Goal: Task Accomplishment & Management: Manage account settings

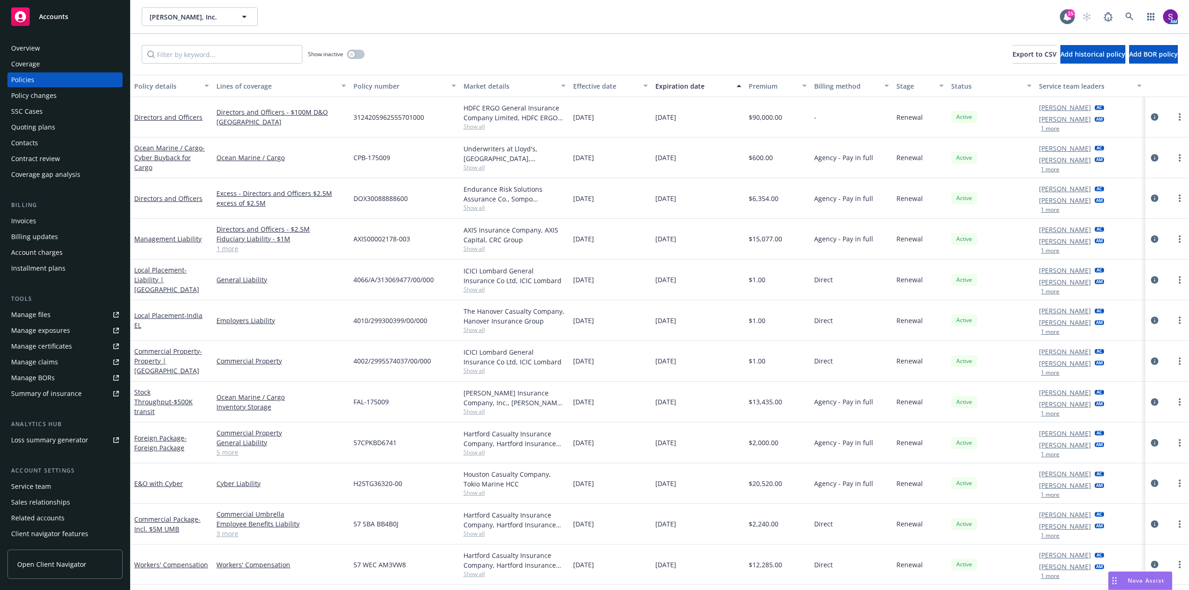
scroll to position [34, 0]
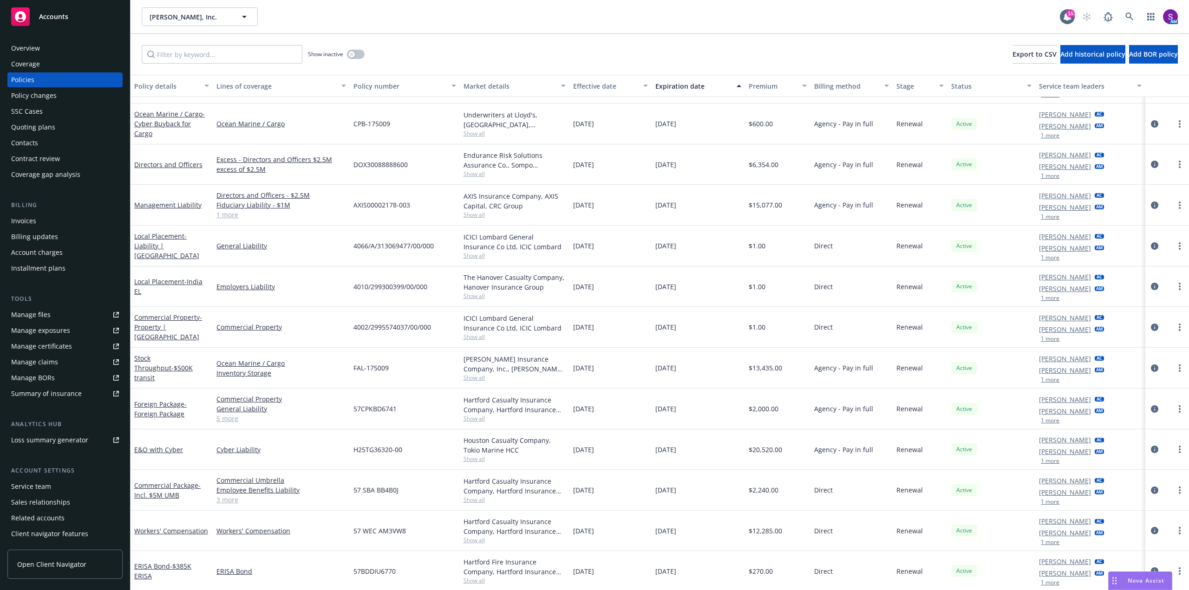
click at [36, 51] on div "Overview" at bounding box center [25, 48] width 29 height 15
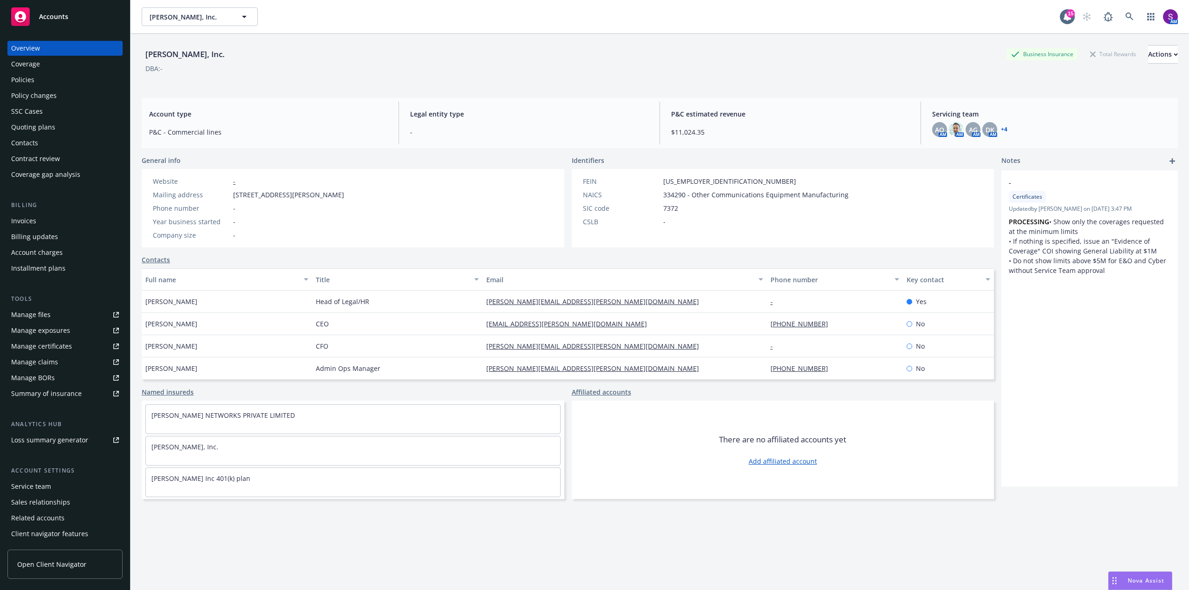
click at [55, 49] on div "Overview" at bounding box center [65, 48] width 108 height 15
click at [1120, 20] on link at bounding box center [1129, 16] width 19 height 19
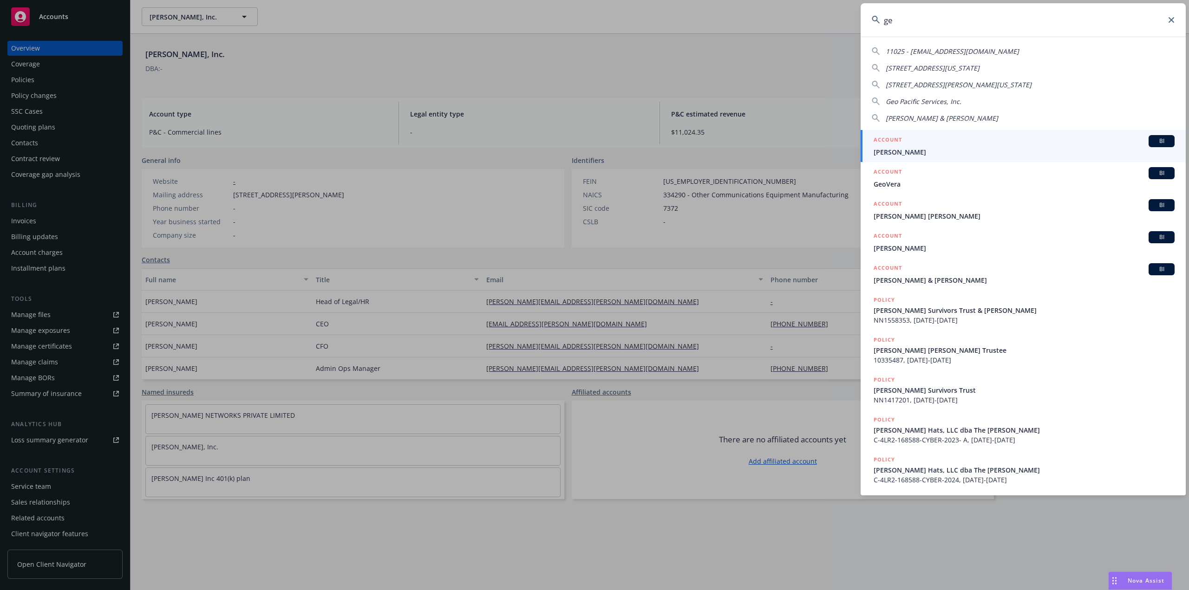
type input "g"
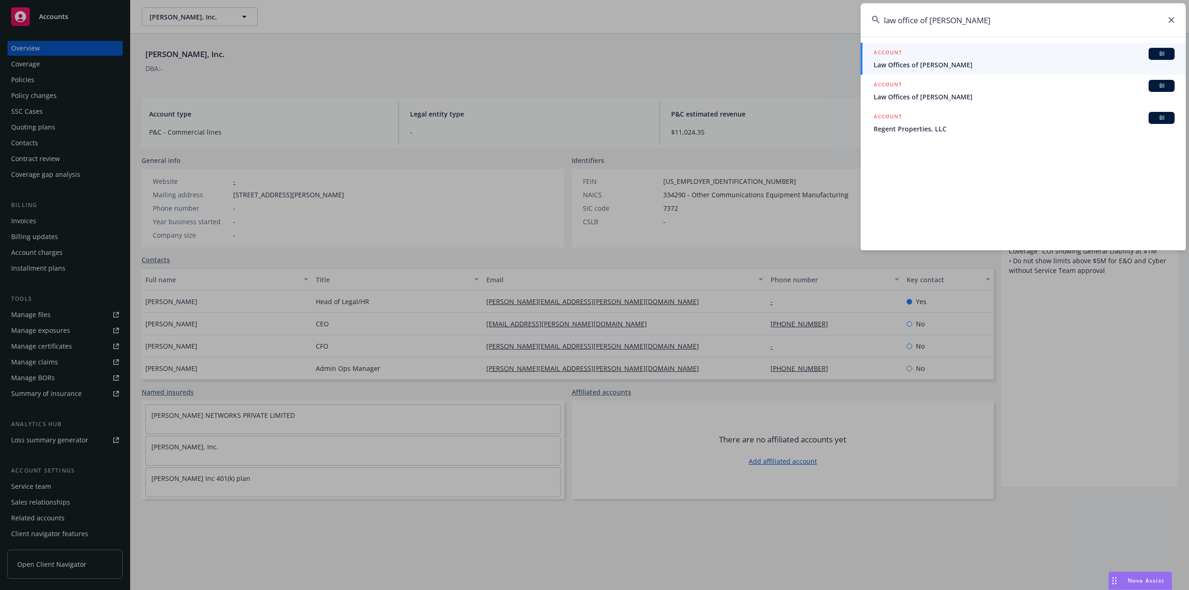
type input "law office of george"
click at [915, 61] on span "Law Offices of [PERSON_NAME]" at bounding box center [1024, 65] width 301 height 10
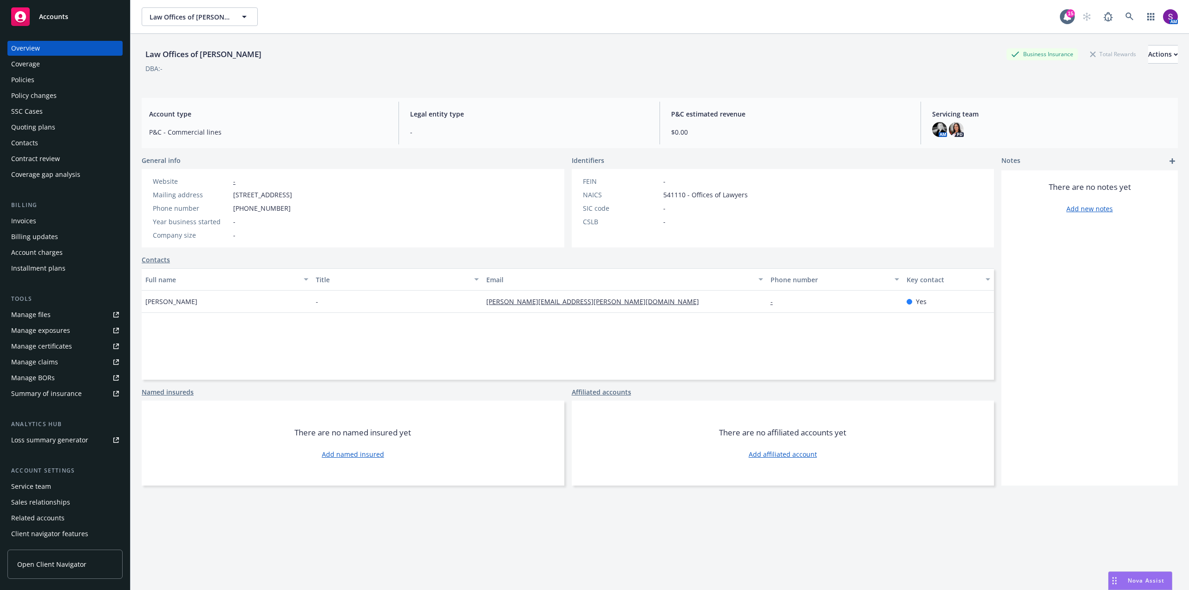
click at [44, 84] on div "Policies" at bounding box center [65, 79] width 108 height 15
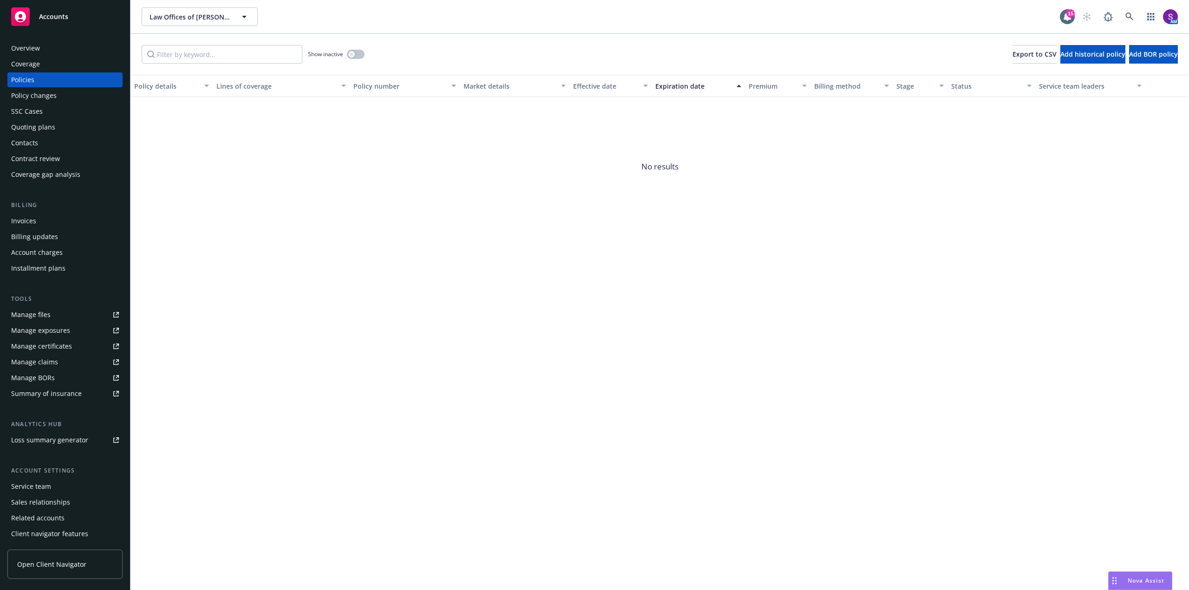
click at [53, 126] on div "Quoting plans" at bounding box center [33, 127] width 44 height 15
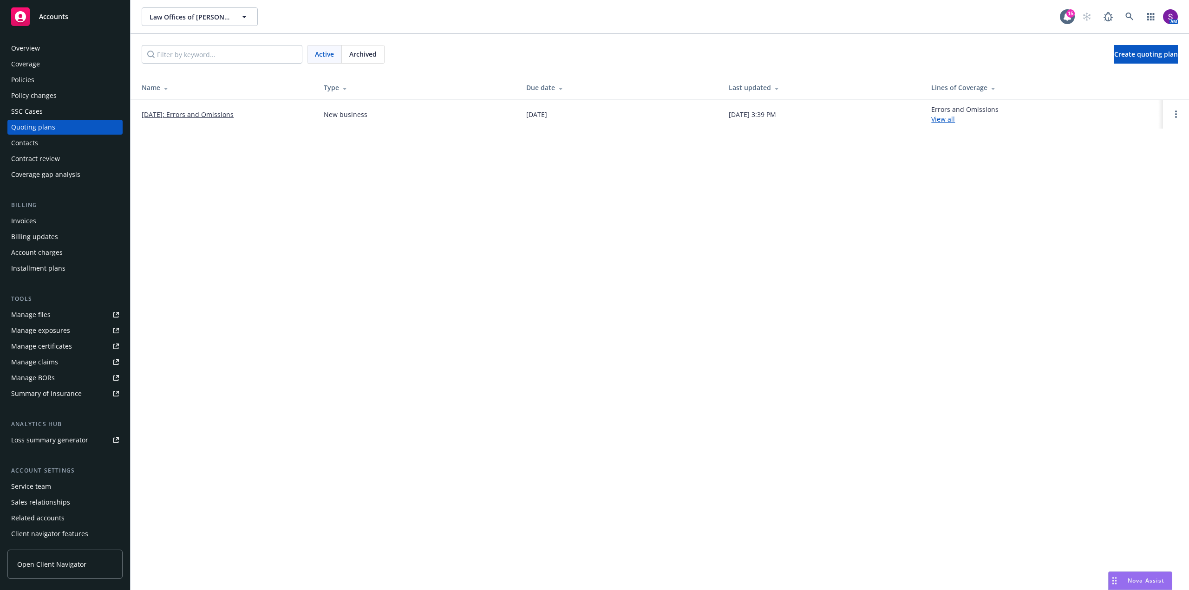
click at [201, 116] on link "[DATE]: Errors and Omissions" at bounding box center [188, 115] width 92 height 10
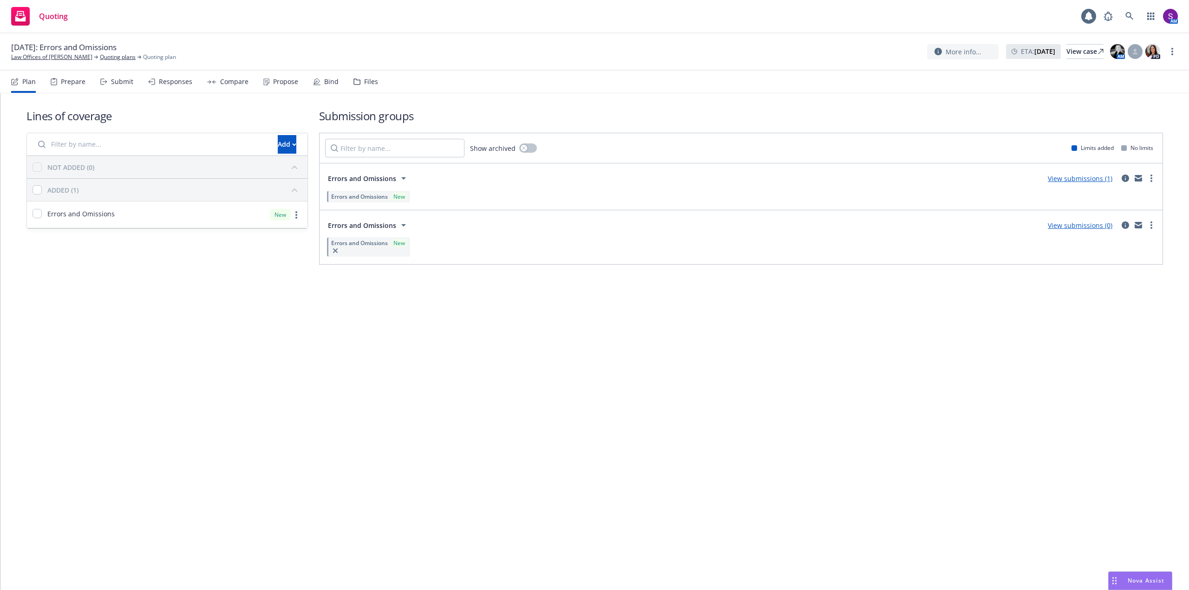
click at [330, 84] on div "Bind" at bounding box center [331, 81] width 14 height 7
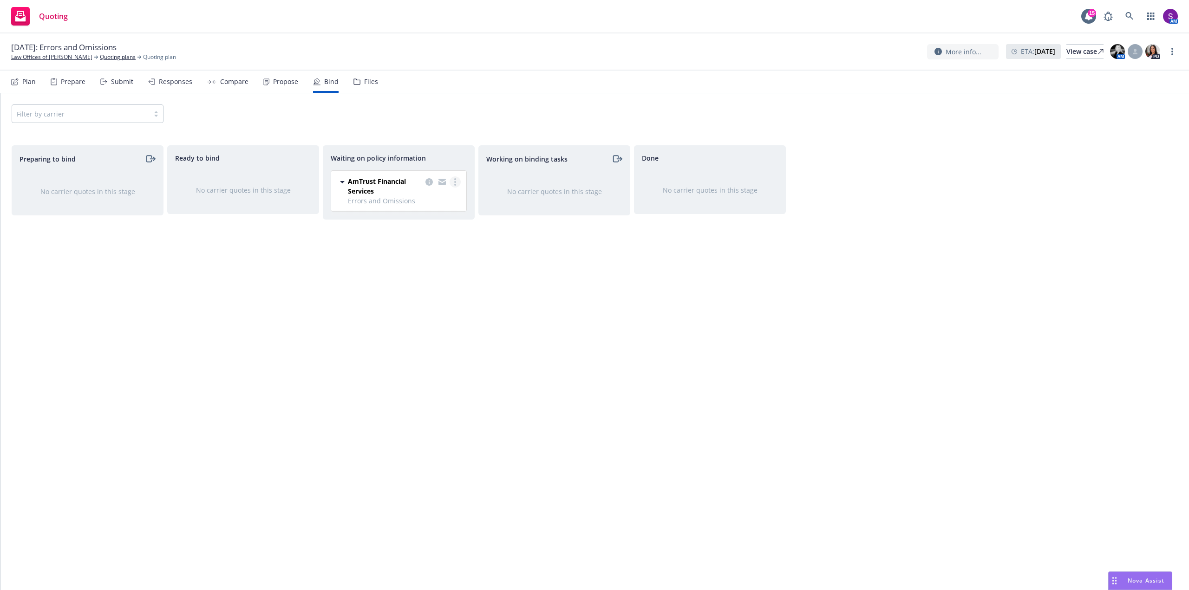
click at [455, 182] on circle "more" at bounding box center [455, 182] width 2 height 2
click at [451, 198] on link "Create policies" at bounding box center [418, 201] width 84 height 19
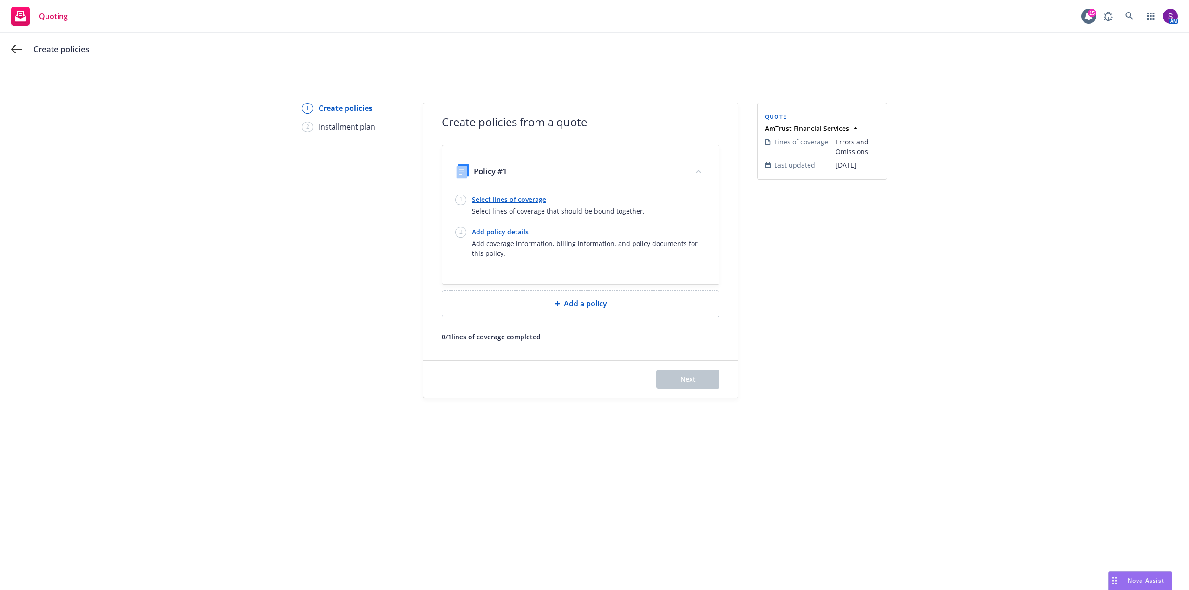
click at [512, 199] on link "Select lines of coverage" at bounding box center [558, 200] width 173 height 10
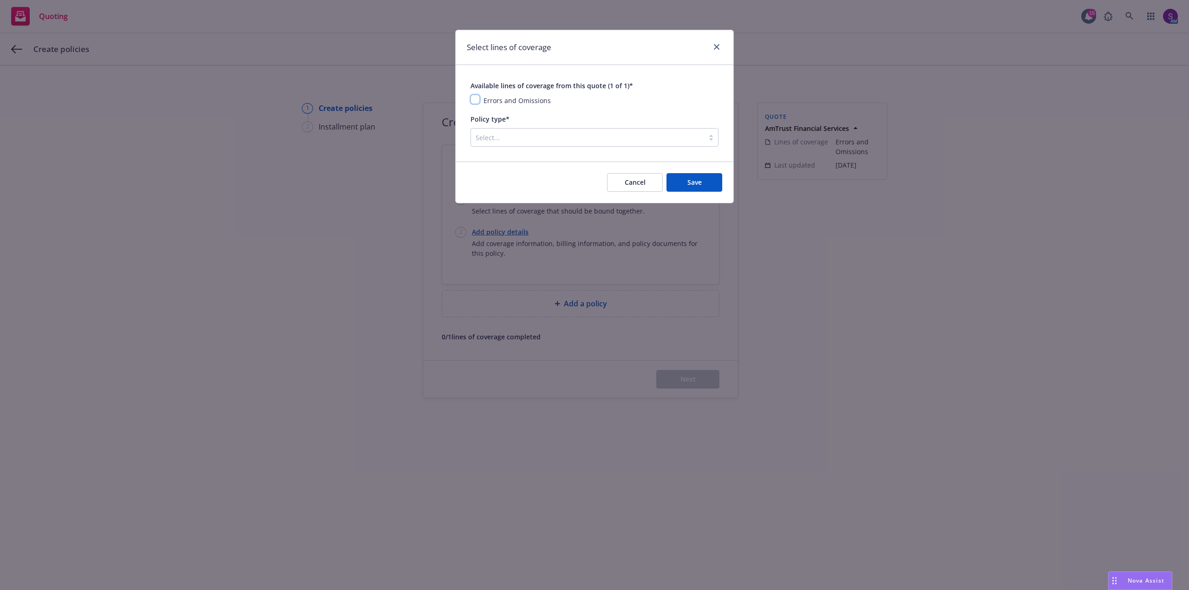
click at [475, 97] on input "checkbox" at bounding box center [474, 99] width 9 height 9
checkbox input "true"
click at [509, 141] on div at bounding box center [588, 137] width 224 height 11
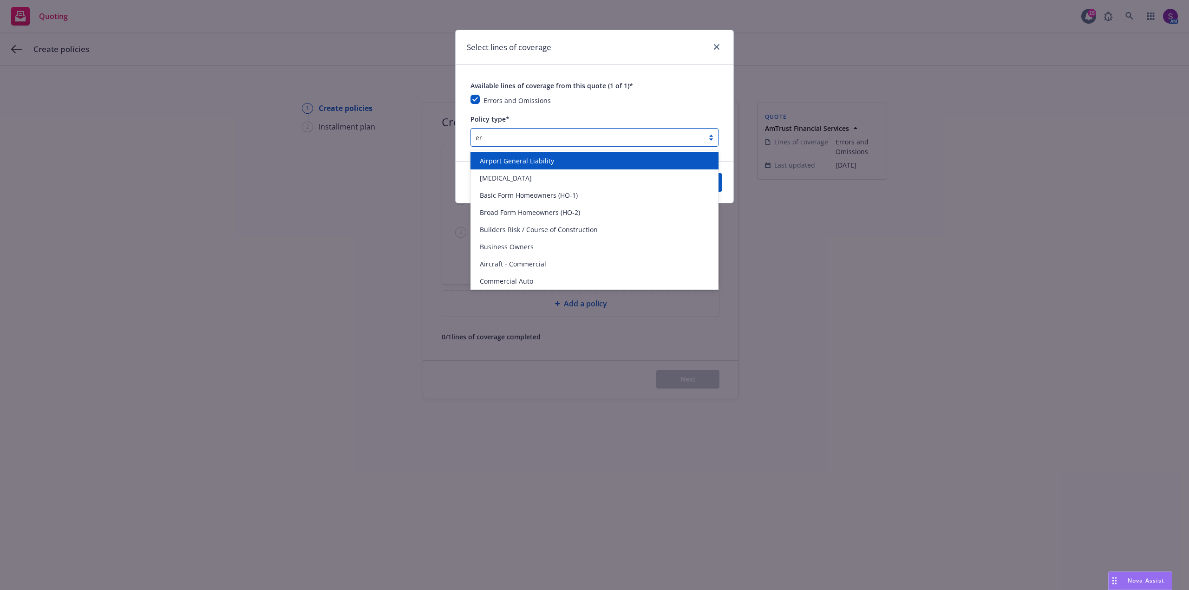
type input "err"
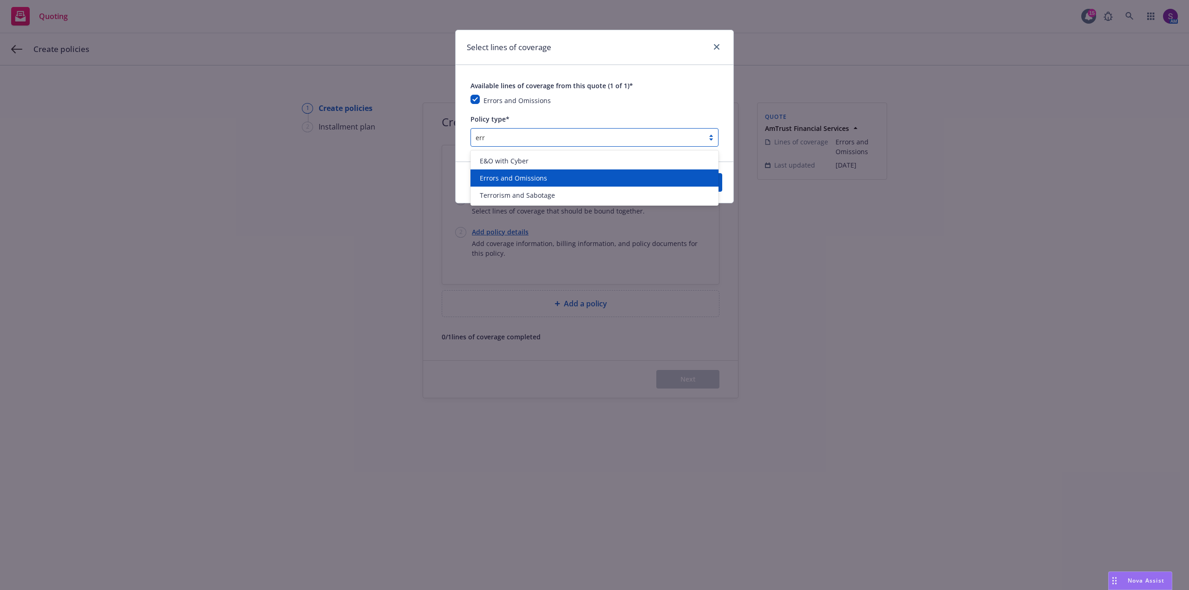
click at [502, 175] on span "Errors and Omissions" at bounding box center [513, 178] width 67 height 10
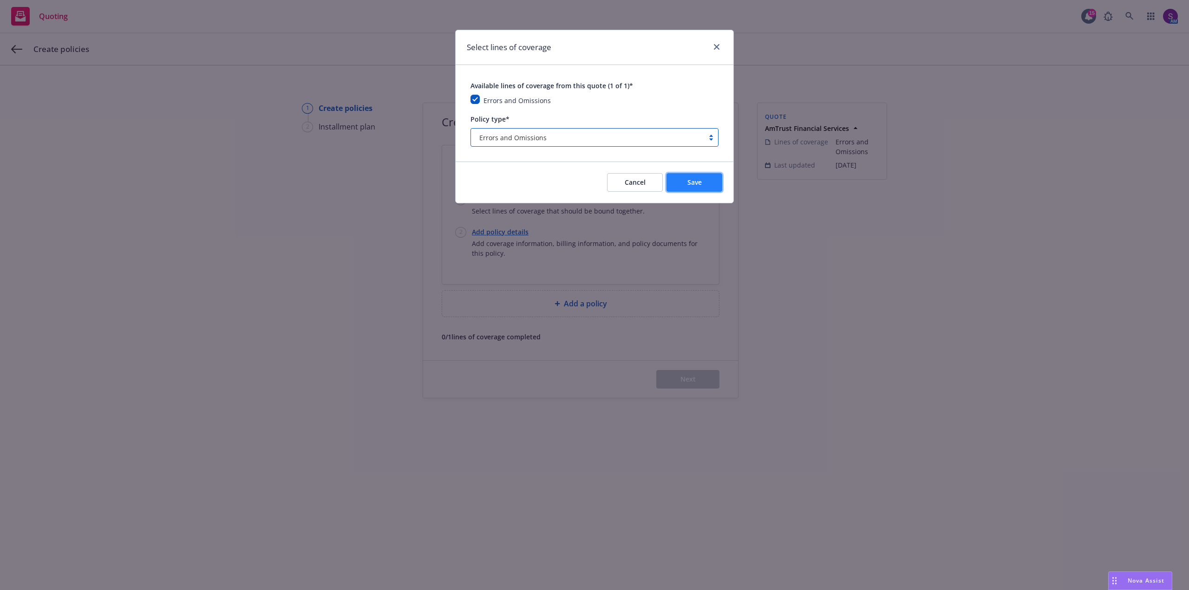
click at [701, 184] on span "Save" at bounding box center [694, 182] width 14 height 9
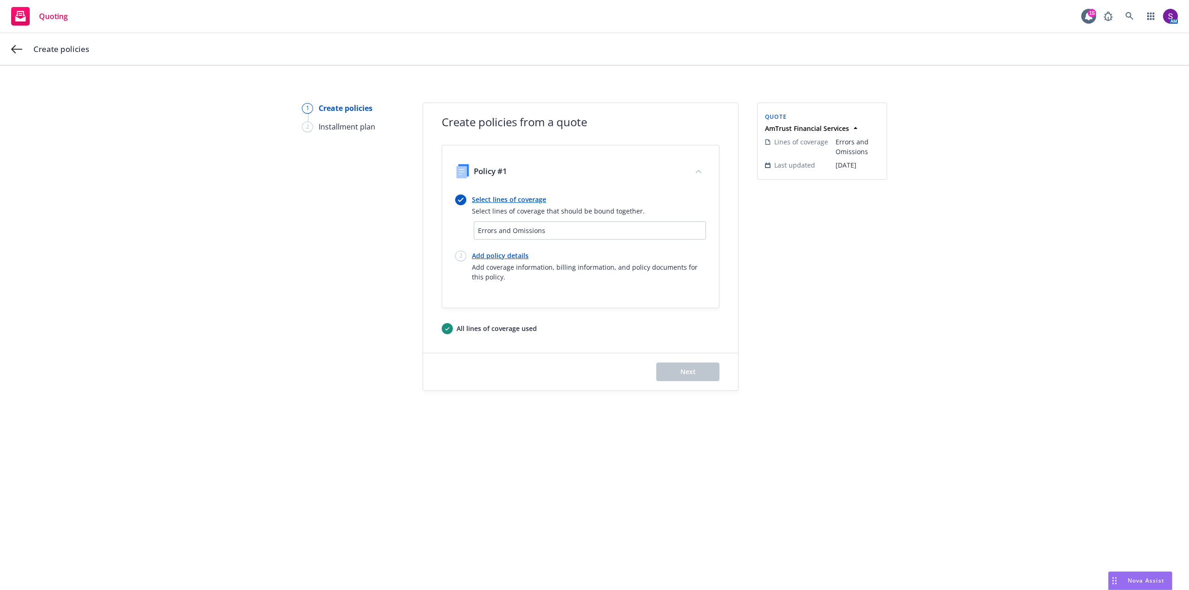
click at [519, 256] on link "Add policy details" at bounding box center [589, 256] width 234 height 10
select select "12"
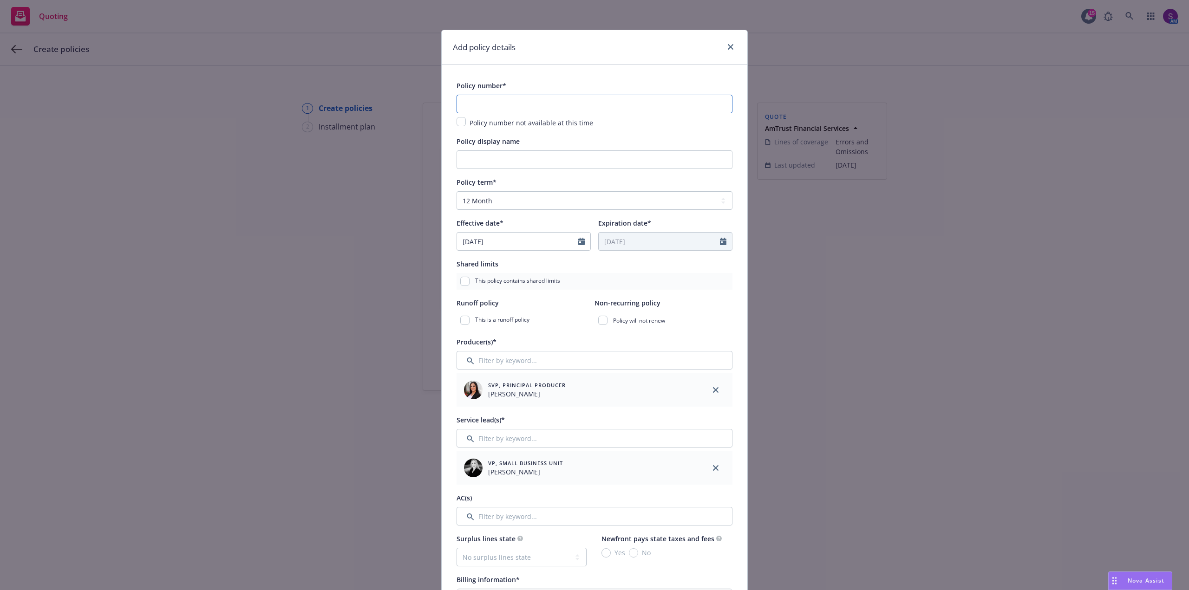
click at [489, 105] on input "text" at bounding box center [595, 104] width 276 height 19
type input "CIC1008183 00"
click at [541, 163] on input "Policy display name" at bounding box center [595, 159] width 276 height 19
type input "l"
type input "Lawyers Professional Liability"
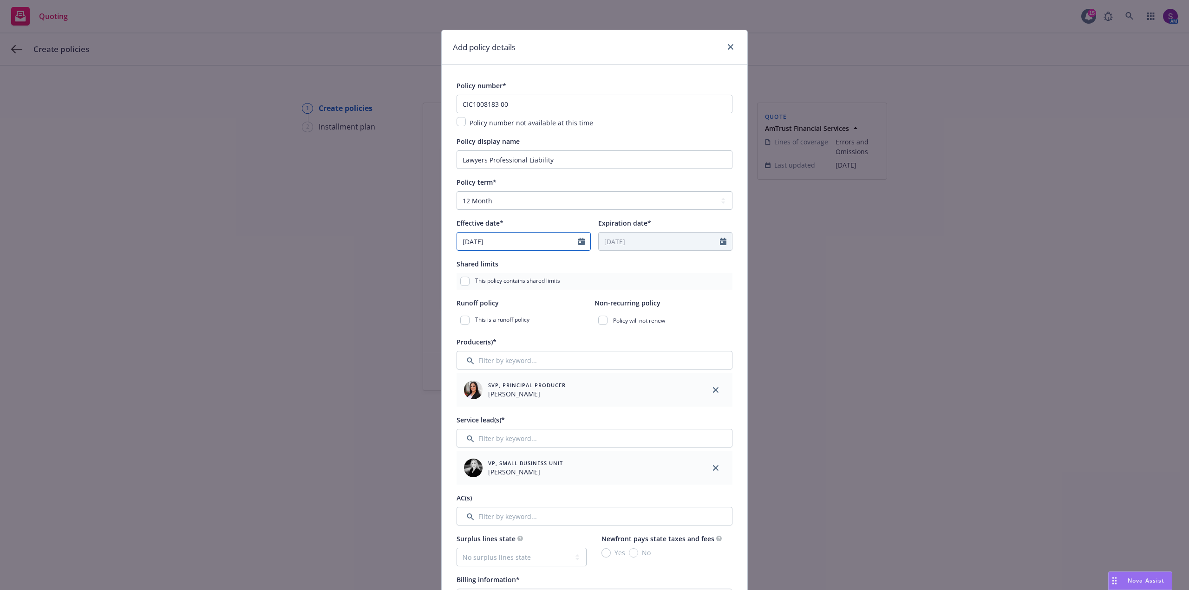
click at [530, 244] on input "[DATE]" at bounding box center [517, 242] width 121 height 18
click at [464, 261] on button "button" at bounding box center [466, 263] width 11 height 11
select select "8"
click at [526, 323] on span "14" at bounding box center [528, 324] width 13 height 12
type input "[DATE]"
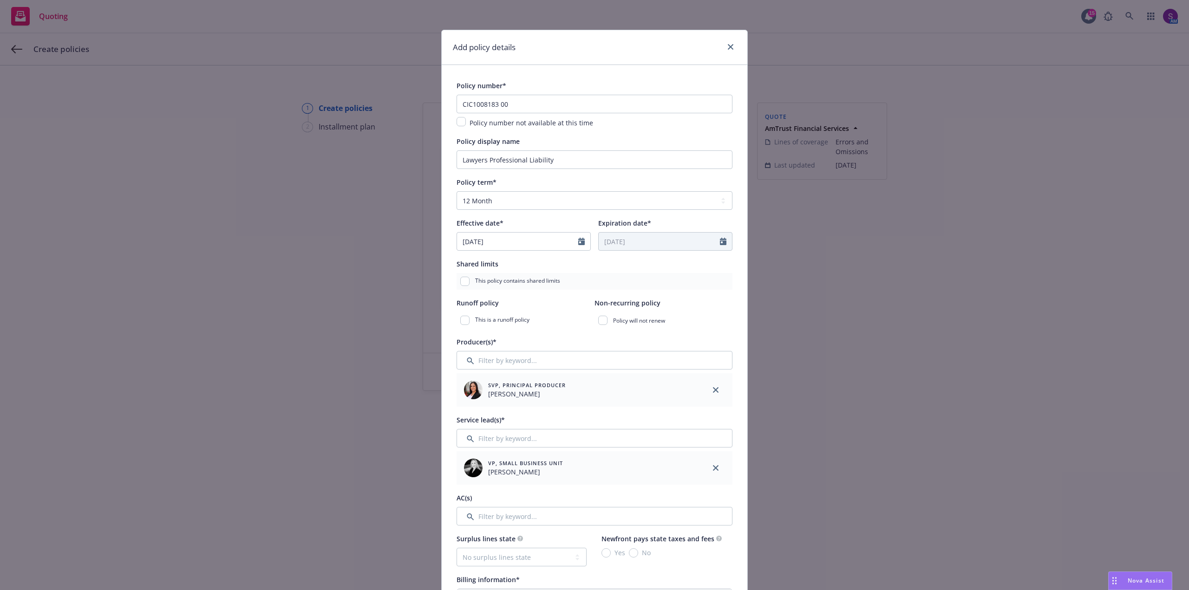
type input "[DATE]"
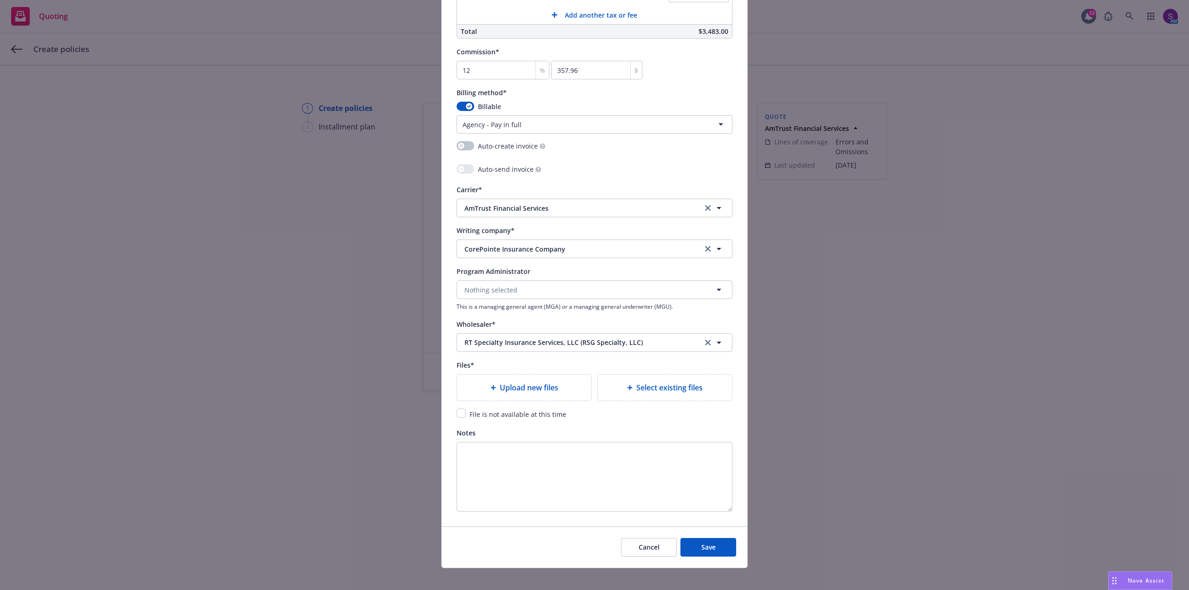
scroll to position [752, 0]
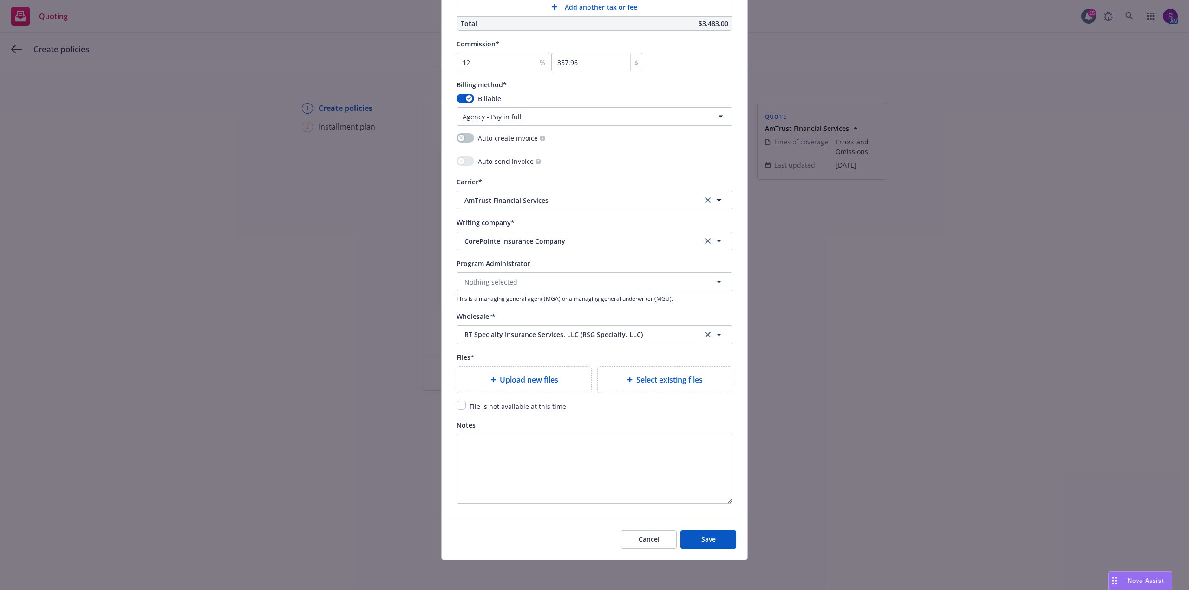
click at [540, 383] on span "Upload new files" at bounding box center [529, 379] width 59 height 11
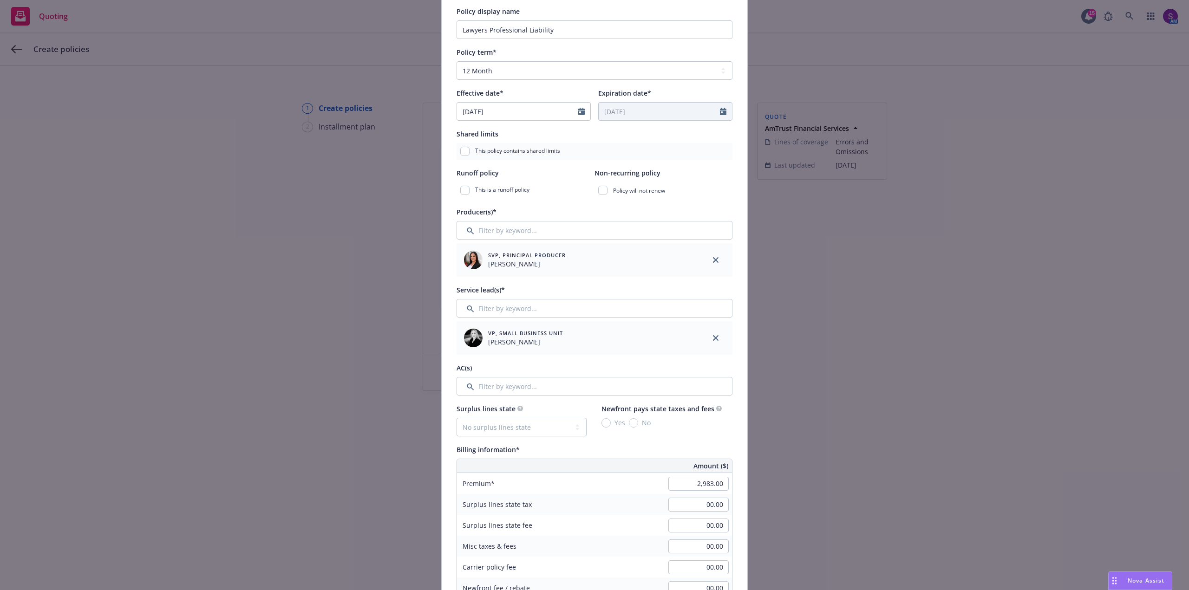
scroll to position [0, 0]
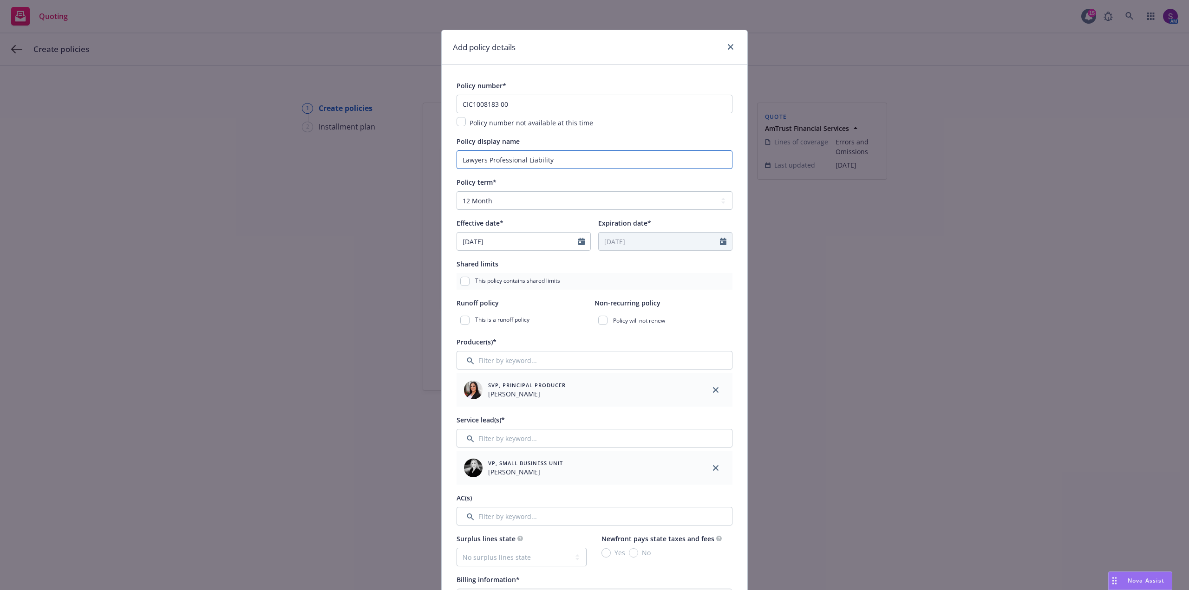
drag, startPoint x: 556, startPoint y: 164, endPoint x: 417, endPoint y: 167, distance: 138.9
click at [417, 167] on div "Add policy details Policy number* CIC1008183 00 Policy number not available at …" at bounding box center [594, 295] width 1189 height 590
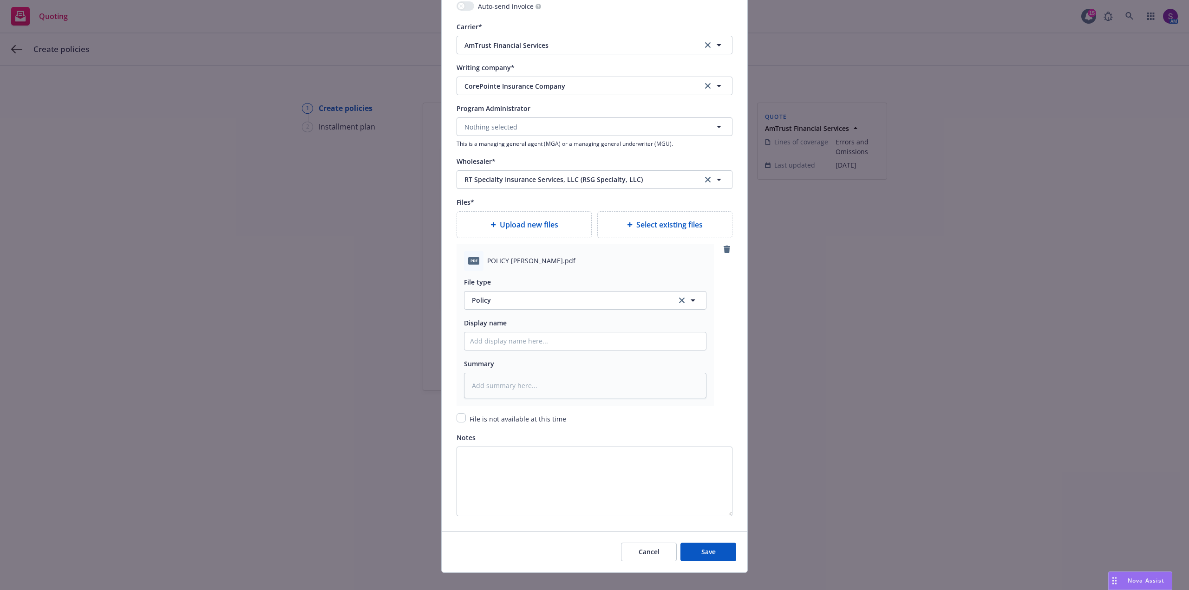
scroll to position [920, 0]
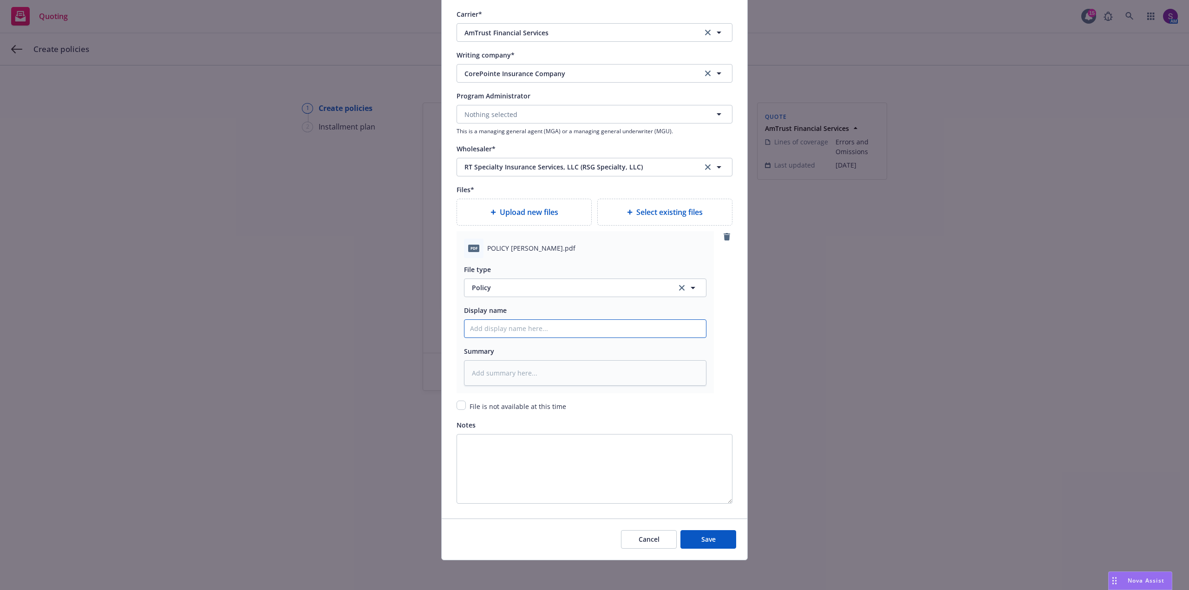
click at [504, 329] on input "Policy display name" at bounding box center [584, 329] width 241 height 18
paste input "Lawyers Professional Liability"
type textarea "x"
type input "Lawyers Professional Liability"
type textarea "x"
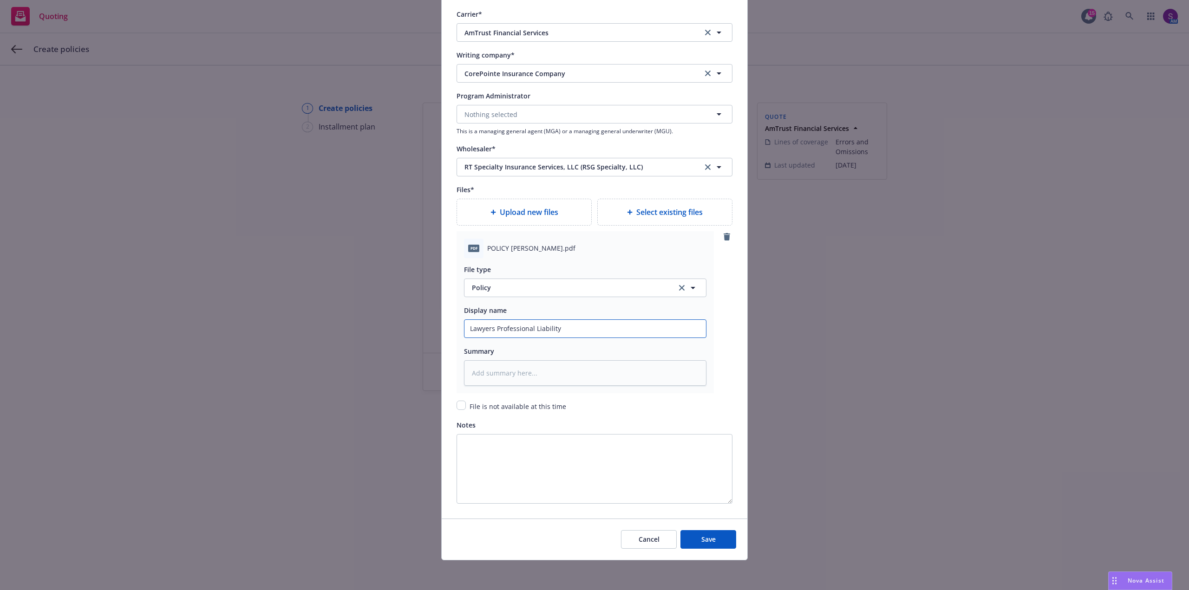
type input "Lawyers Professional Liability"
type textarea "x"
type input "Lawyers Professional Liability P"
type textarea "x"
type input "Lawyers Professional Liability Po"
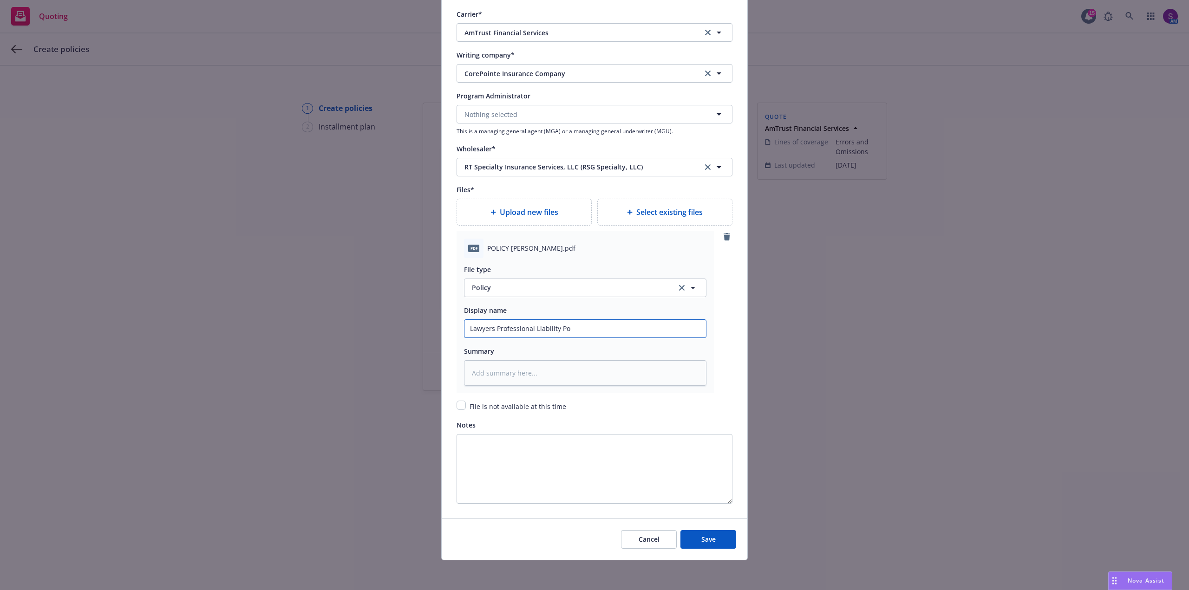
type textarea "x"
type input "Lawyers Professional Liability Pol"
type textarea "x"
type input "Lawyers Professional Liability Poli"
type textarea "x"
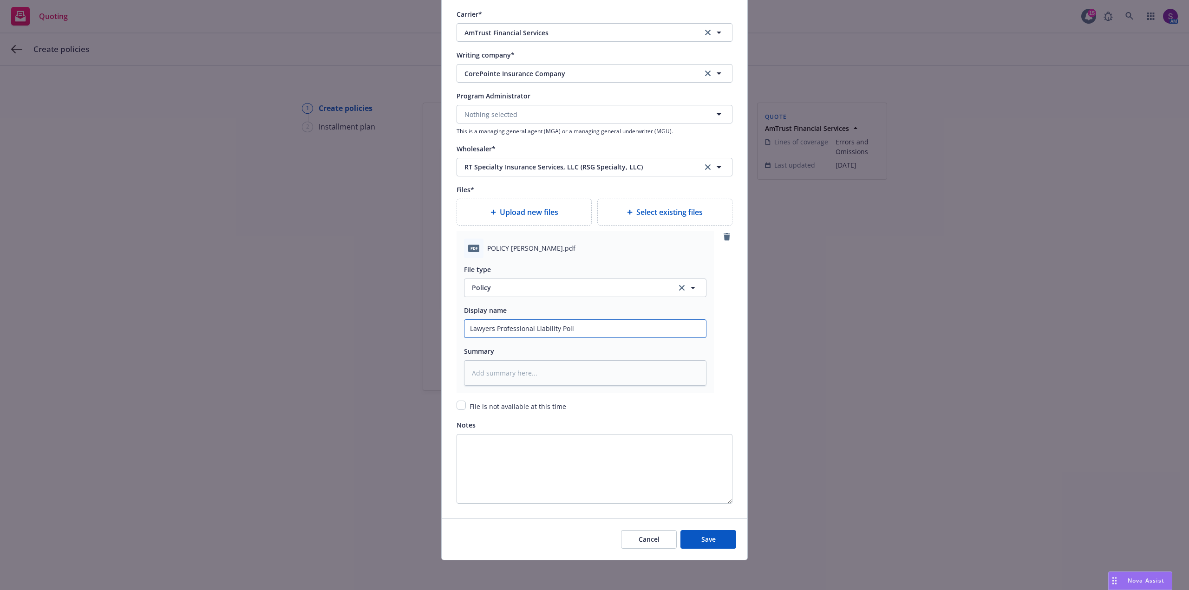
type input "Lawyers Professional Liability Polic"
type textarea "x"
type input "Lawyers Professional Liability Policy"
click at [714, 541] on button "Save" at bounding box center [708, 539] width 56 height 19
type textarea "x"
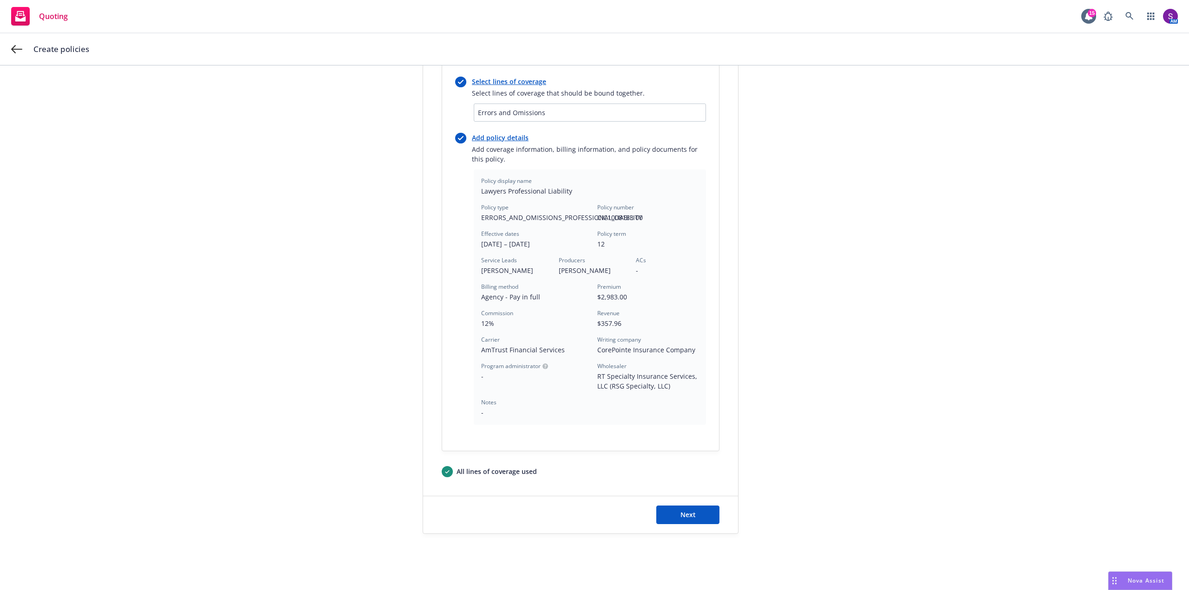
scroll to position [121, 0]
click at [701, 514] on button "Next" at bounding box center [687, 511] width 63 height 19
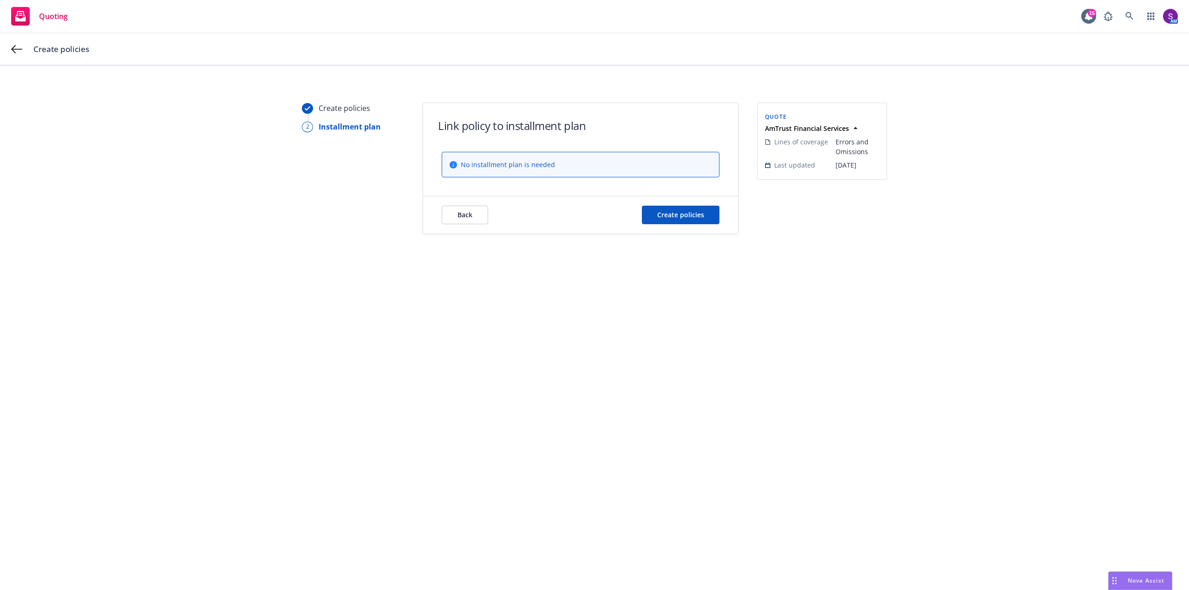
scroll to position [0, 0]
click at [692, 216] on span "Create policies" at bounding box center [680, 214] width 47 height 9
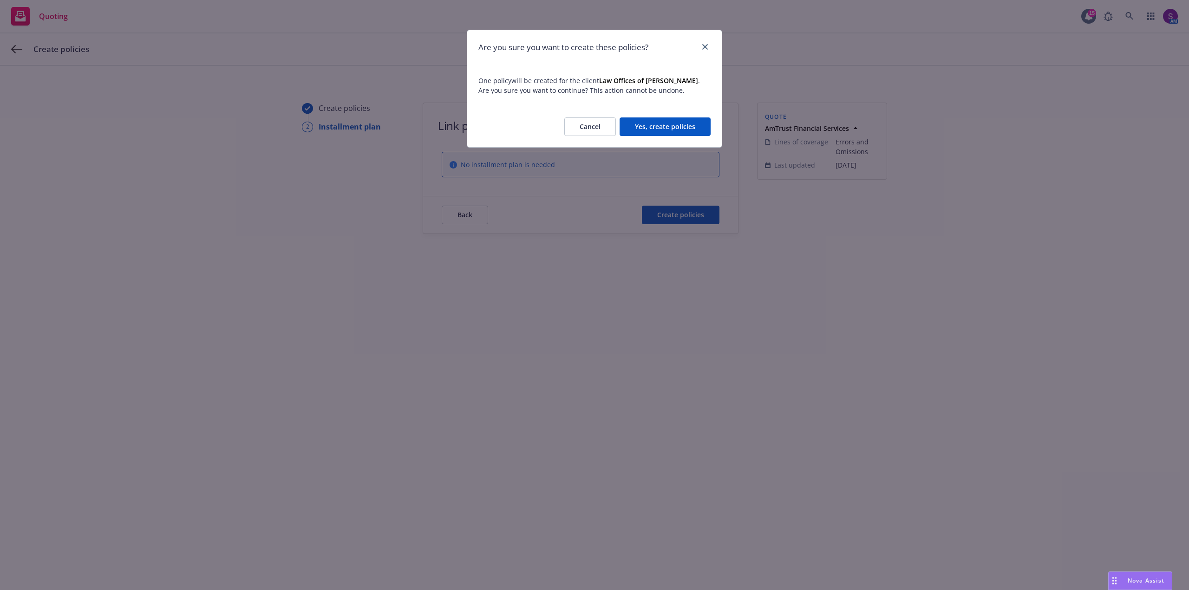
click at [671, 125] on button "Yes, create policies" at bounding box center [665, 126] width 91 height 19
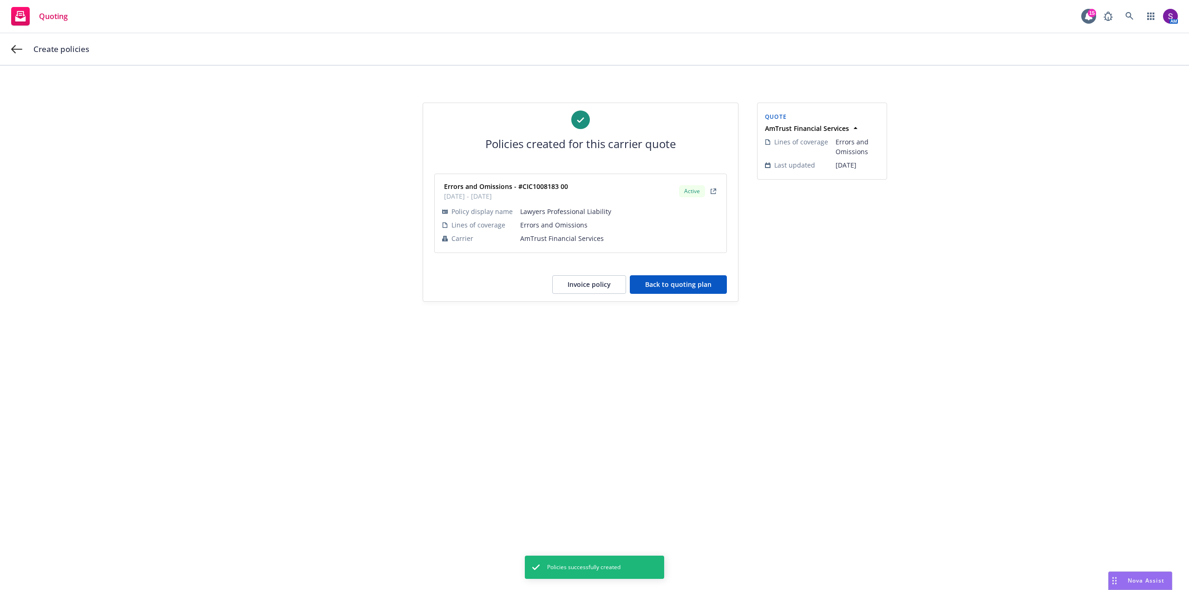
click at [684, 285] on button "Back to quoting plan" at bounding box center [678, 284] width 97 height 19
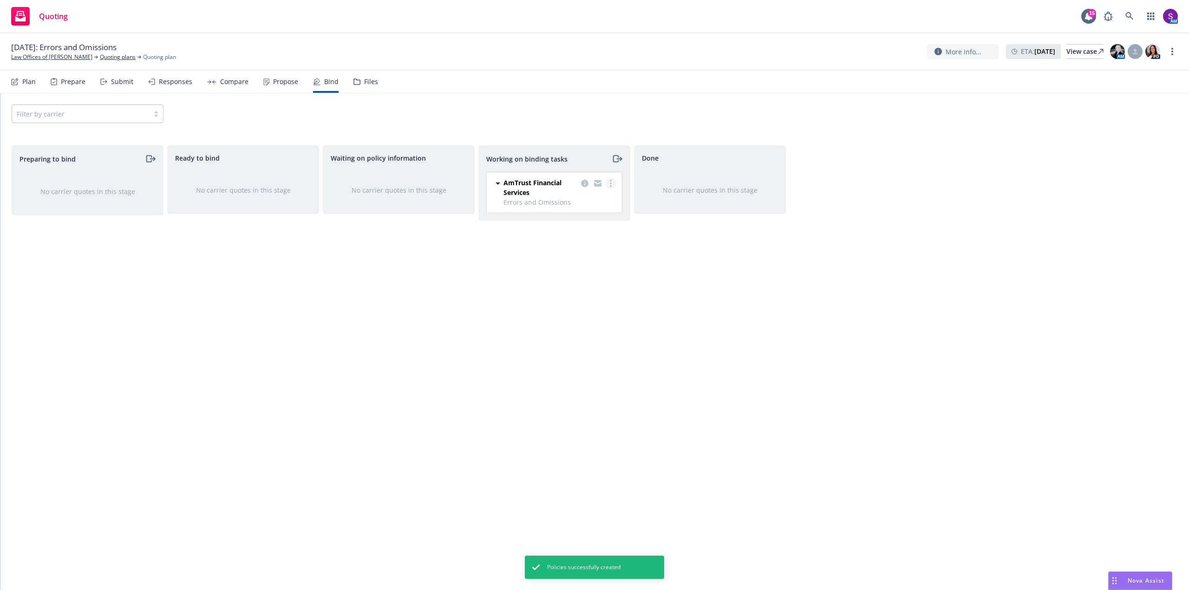
click at [609, 187] on link "more" at bounding box center [610, 183] width 11 height 11
click at [587, 217] on span "Move to done" at bounding box center [564, 220] width 65 height 9
click at [38, 57] on link "Law Offices of [PERSON_NAME]" at bounding box center [51, 57] width 81 height 8
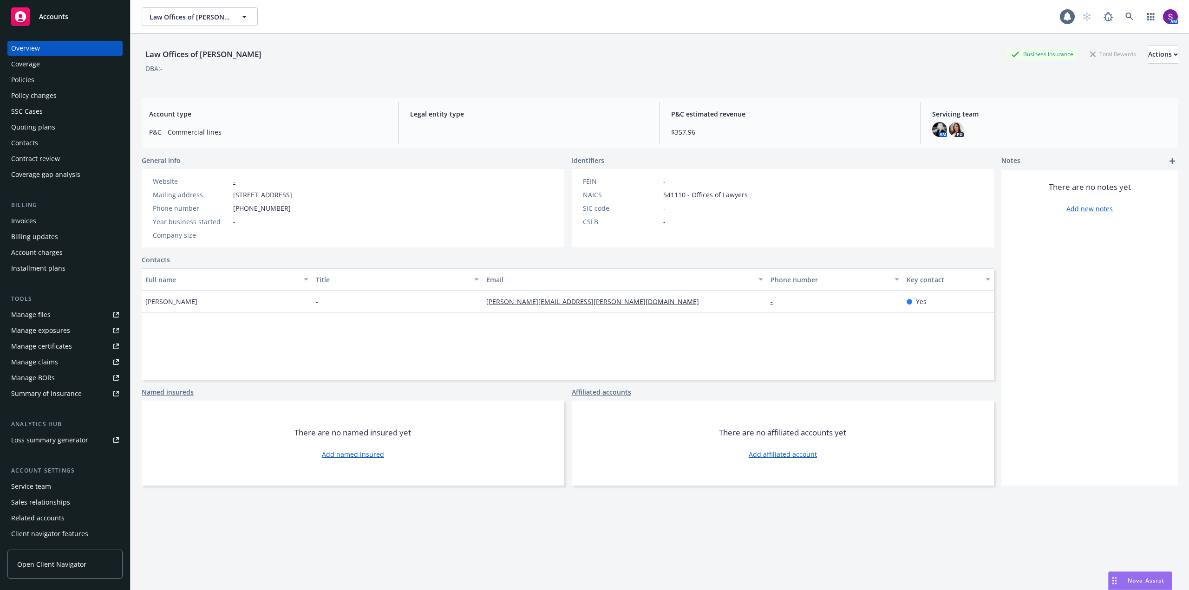
click at [13, 71] on div "Coverage" at bounding box center [25, 64] width 29 height 15
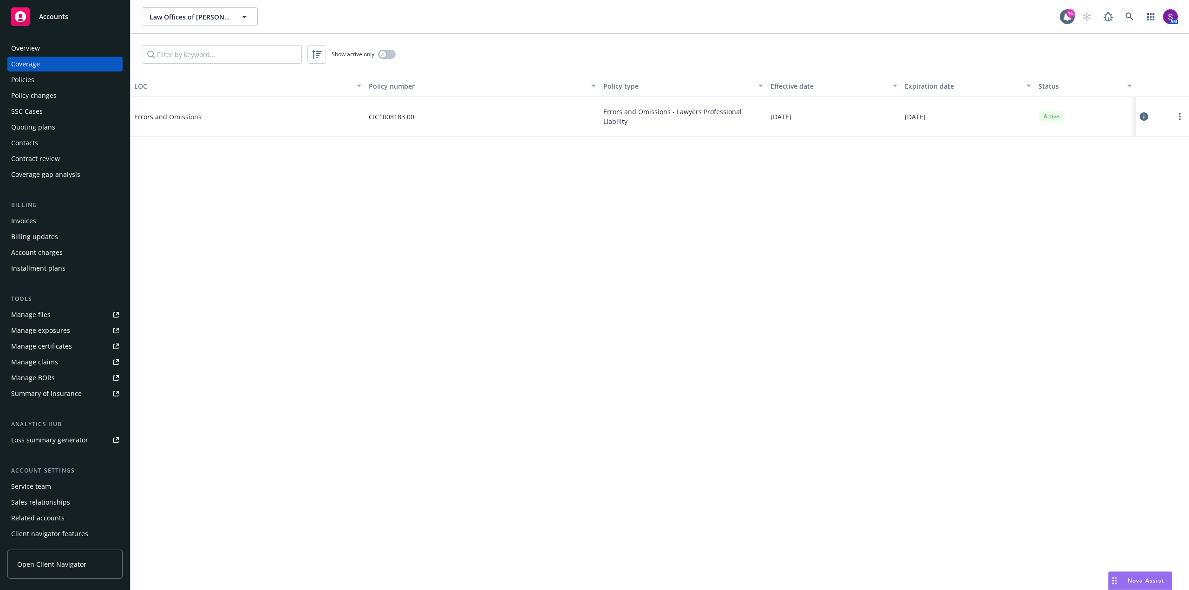
click at [17, 80] on div "Policies" at bounding box center [22, 79] width 23 height 15
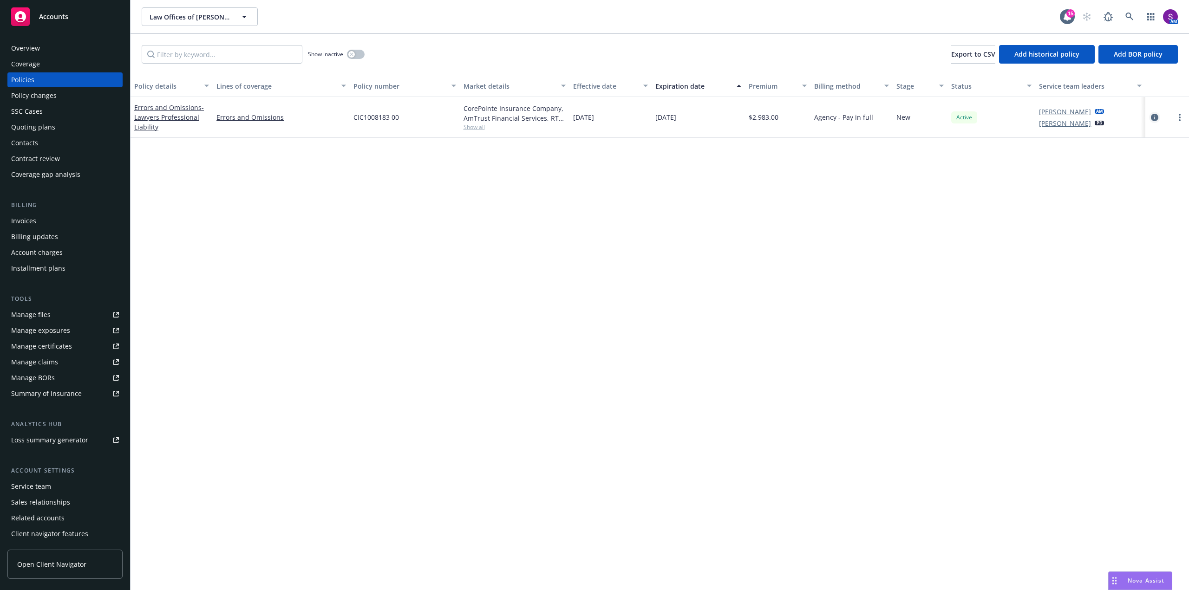
click at [1154, 117] on icon "circleInformation" at bounding box center [1154, 117] width 7 height 7
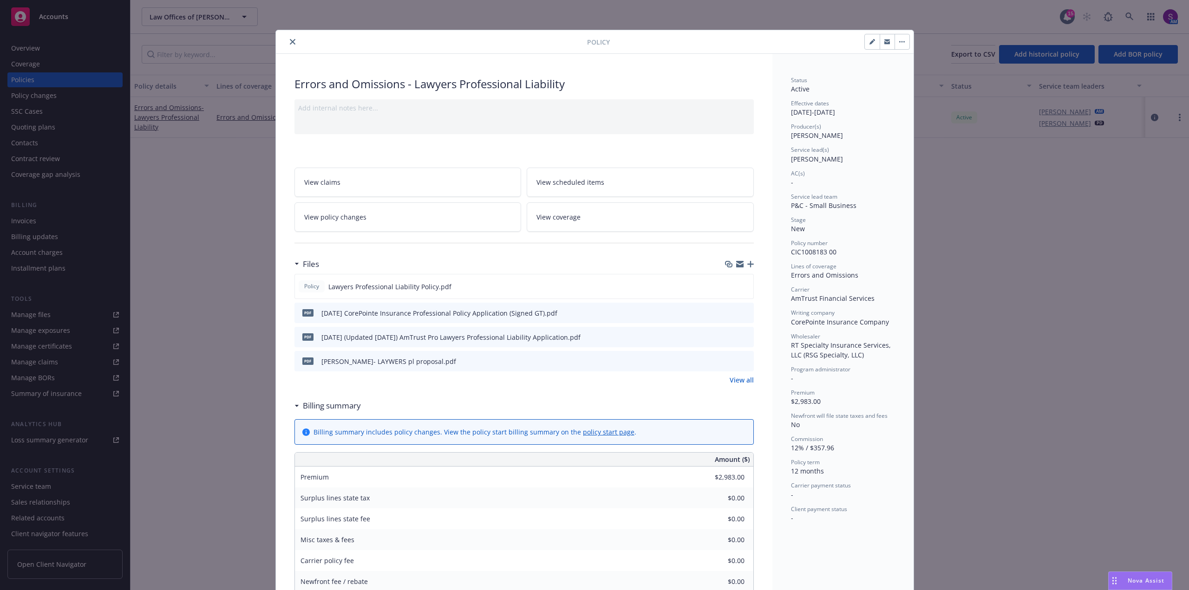
click at [290, 43] on icon "close" at bounding box center [293, 42] width 6 height 6
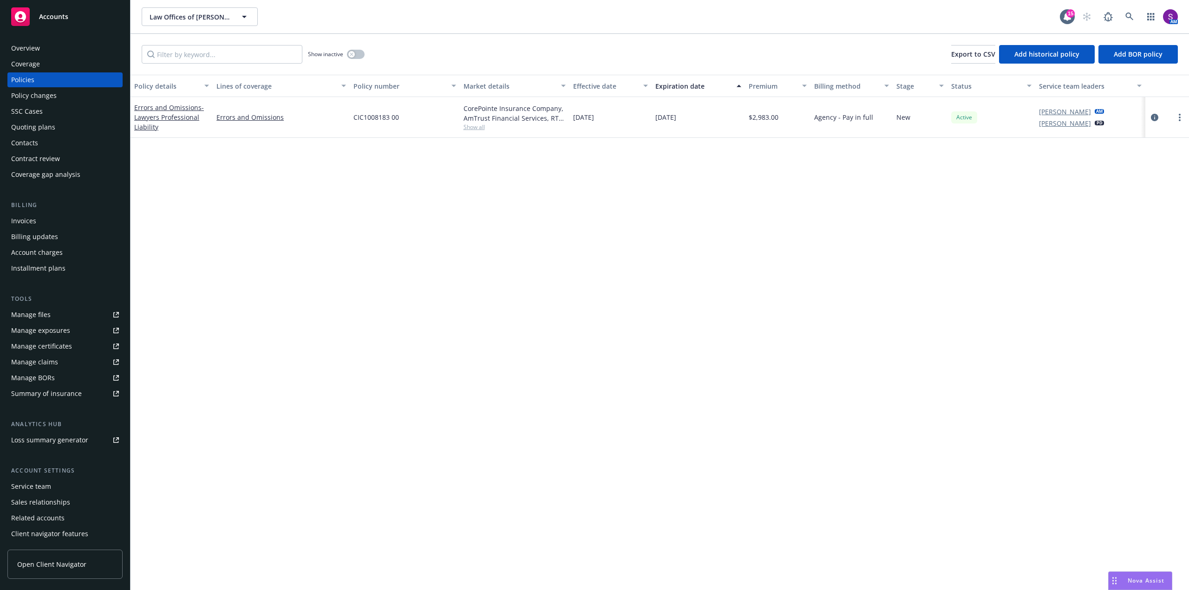
click at [58, 51] on div "Overview" at bounding box center [65, 48] width 108 height 15
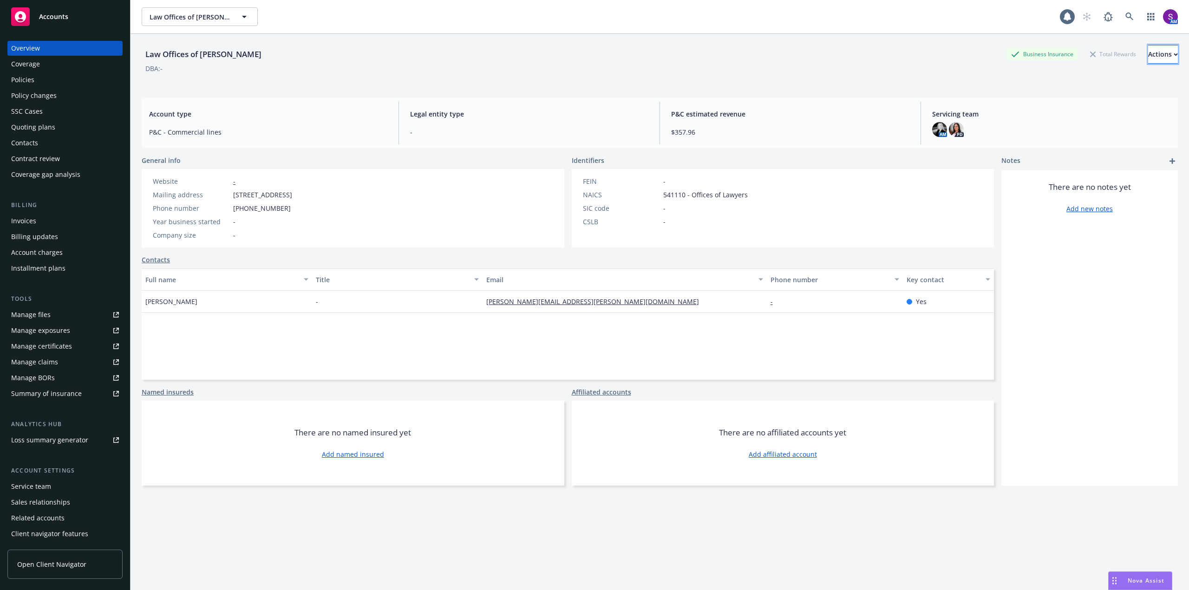
click at [1153, 49] on div "Actions" at bounding box center [1163, 55] width 30 height 18
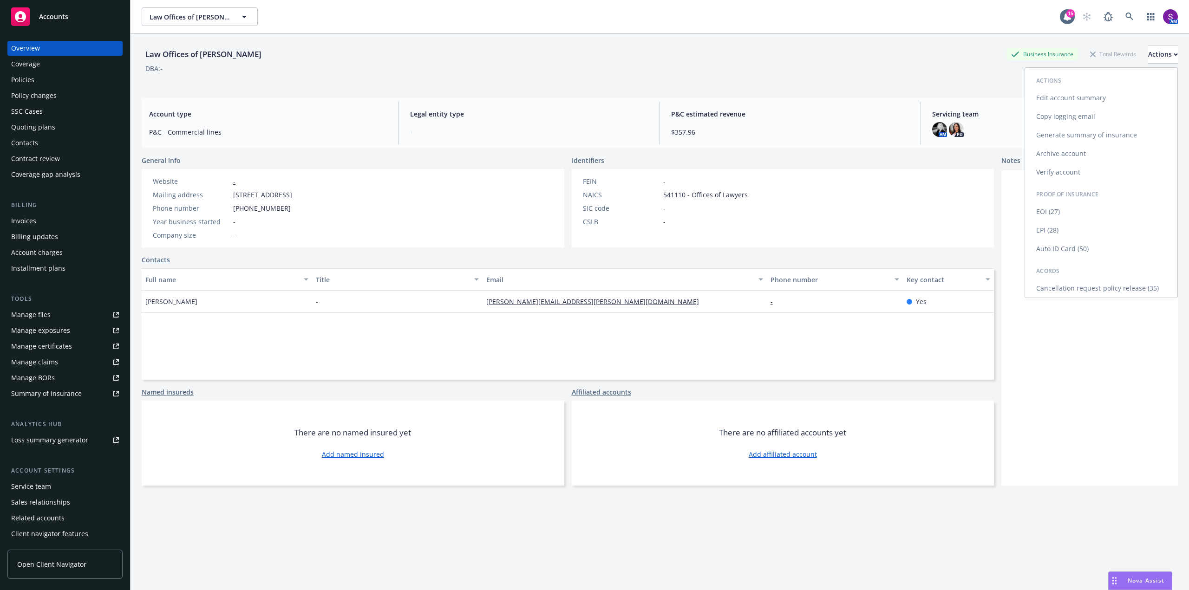
click at [1068, 117] on link "Copy logging email" at bounding box center [1101, 116] width 152 height 19
click at [57, 84] on div "Policies" at bounding box center [65, 79] width 108 height 15
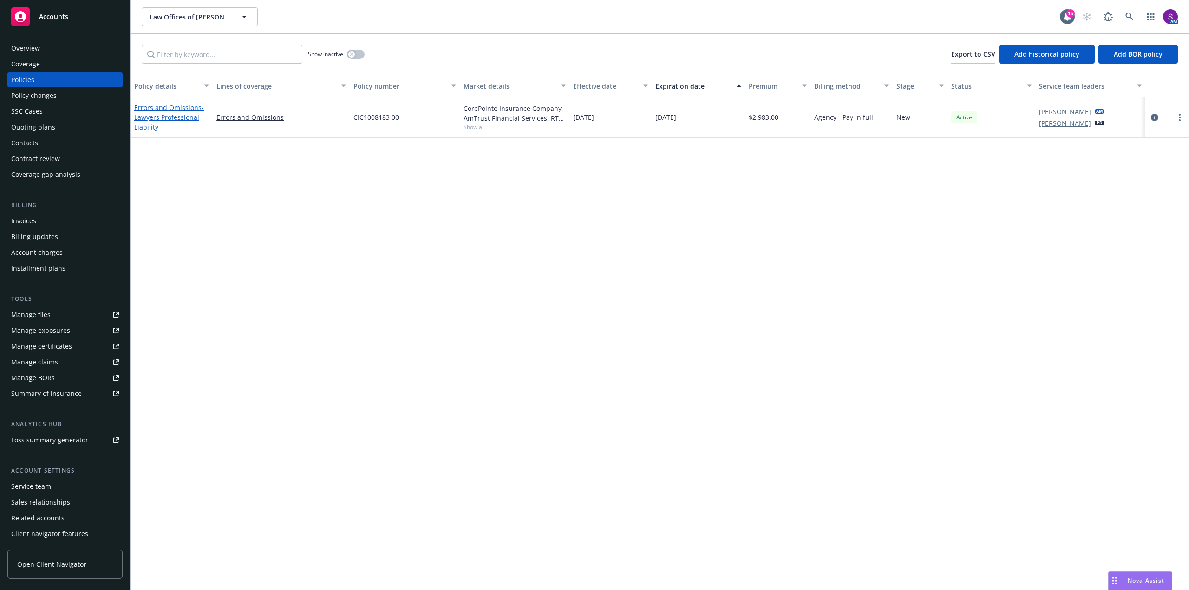
click at [158, 109] on link "Errors and Omissions - Lawyers Professional Liability" at bounding box center [169, 117] width 70 height 28
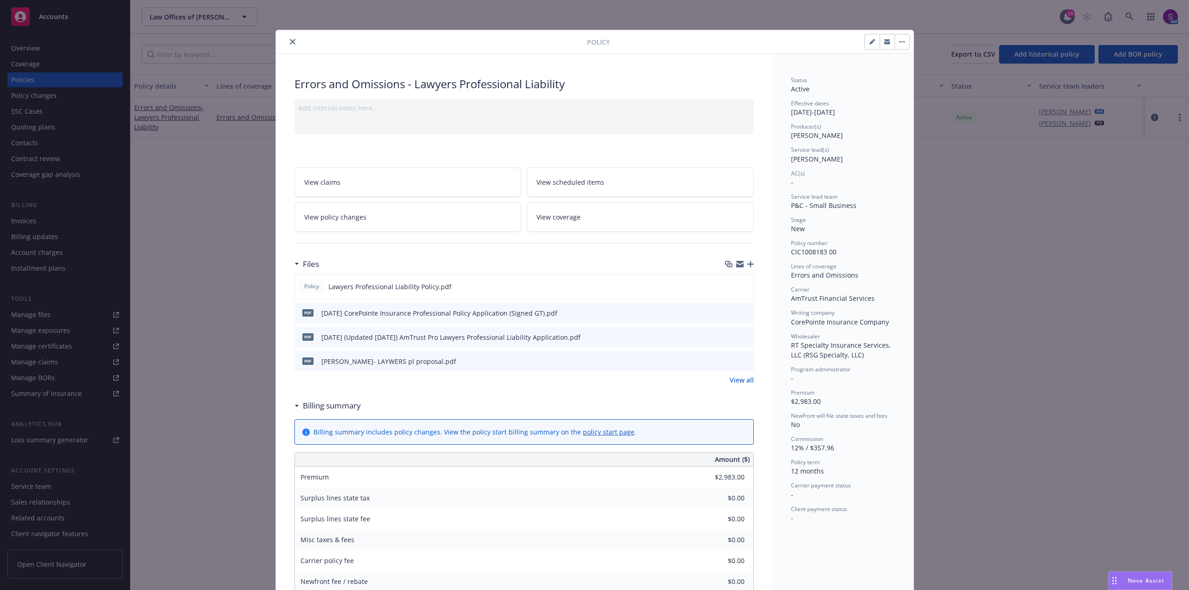
click at [869, 43] on icon "button" at bounding box center [871, 42] width 5 height 5
select select "NEW"
select select "12"
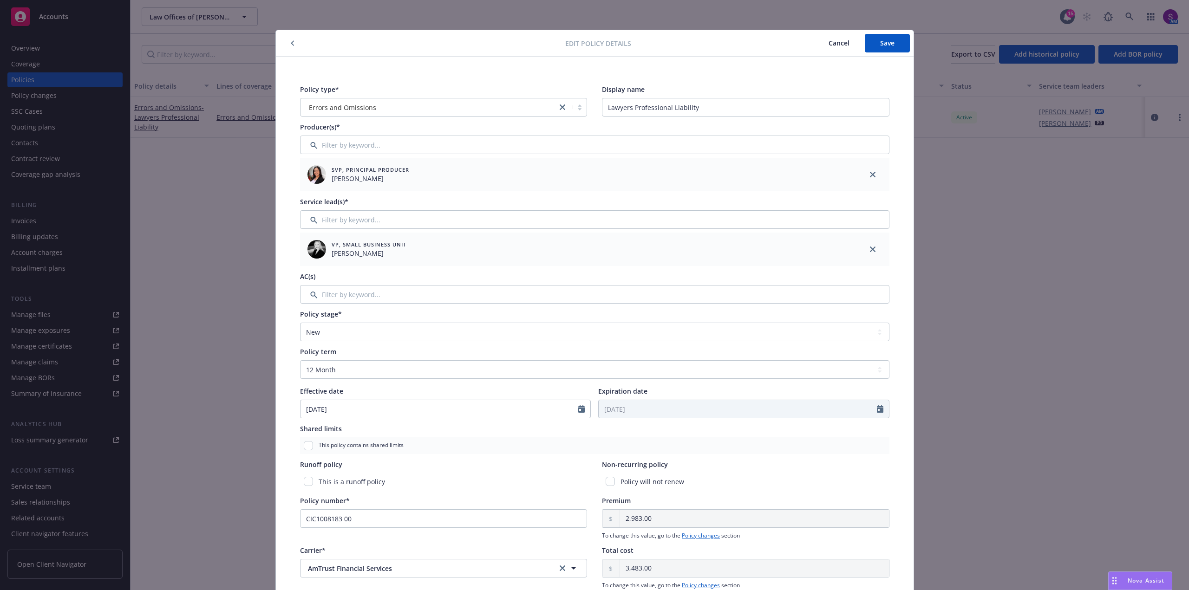
click at [292, 40] on button "button" at bounding box center [292, 43] width 11 height 11
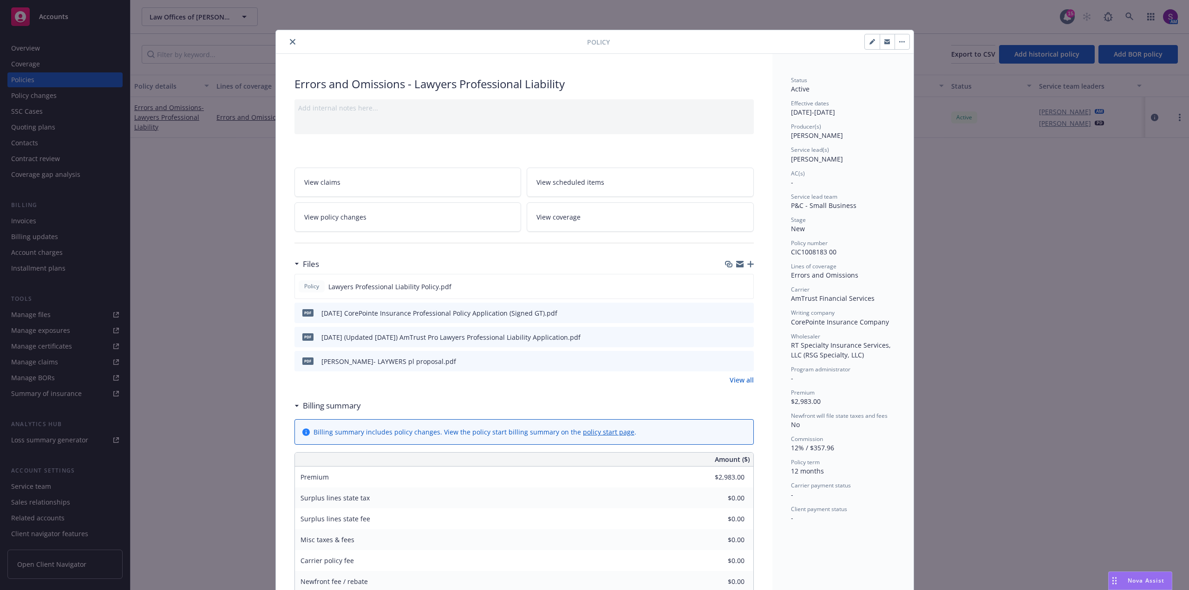
click at [181, 223] on div "Policy Errors and Omissions - Lawyers Professional Liability Add internal notes…" at bounding box center [594, 295] width 1189 height 590
click at [289, 37] on button "close" at bounding box center [292, 41] width 11 height 11
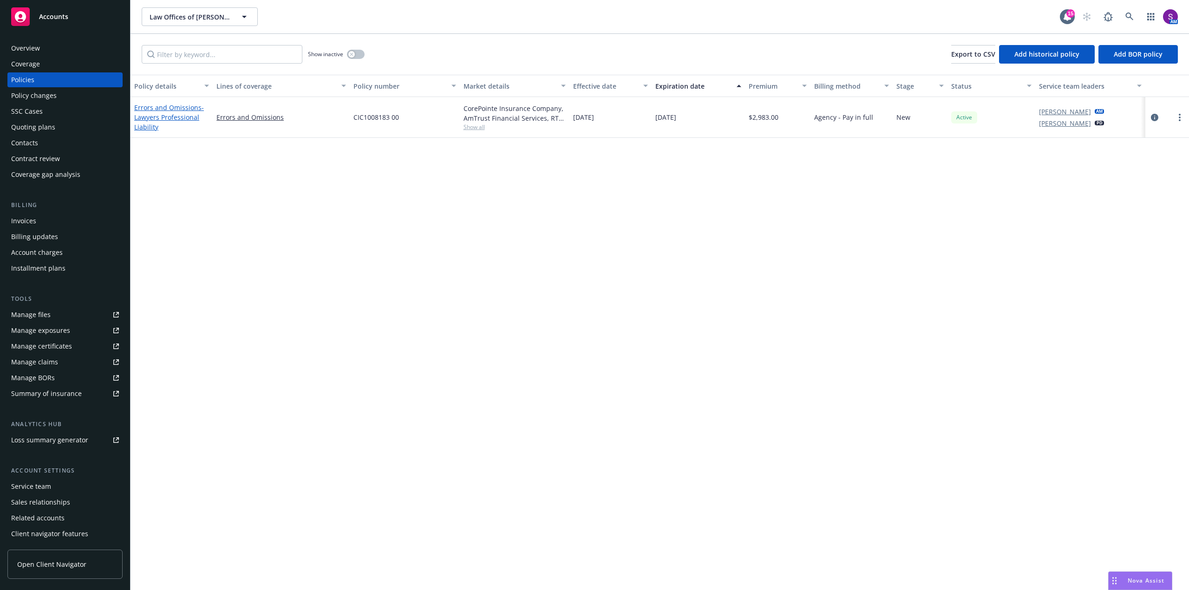
click at [161, 111] on link "Errors and Omissions - Lawyers Professional Liability" at bounding box center [169, 117] width 70 height 28
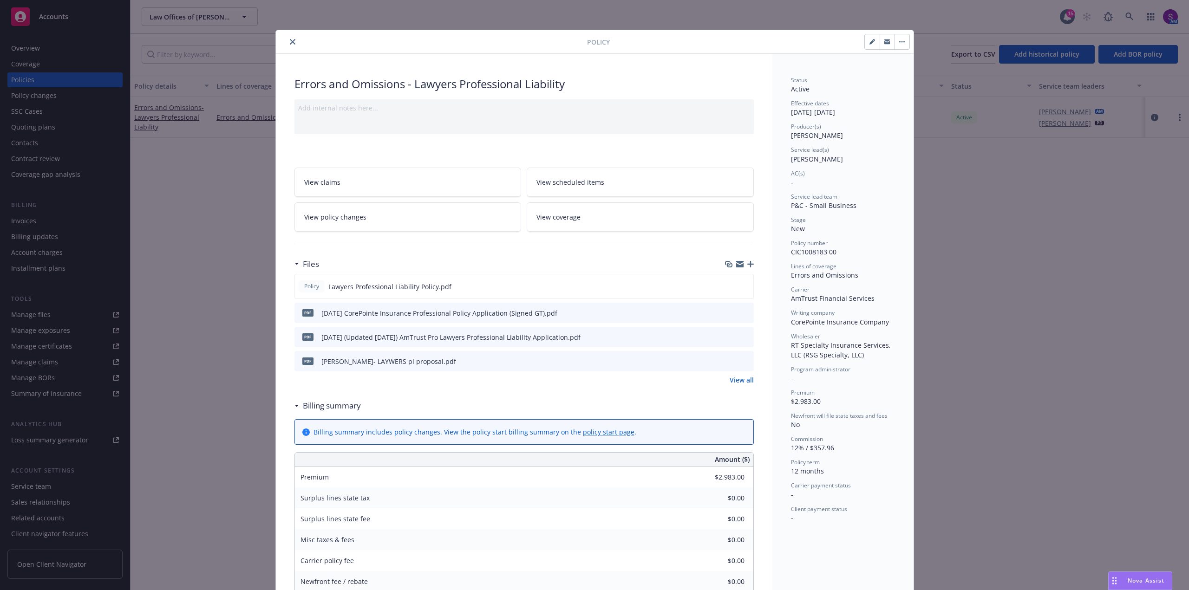
scroll to position [28, 0]
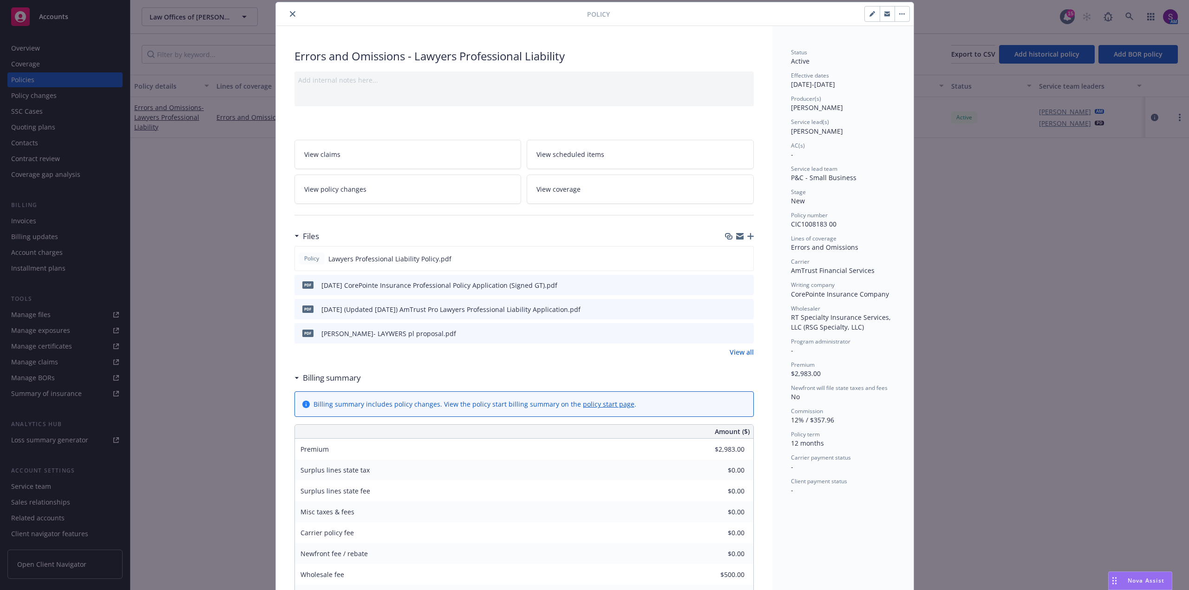
click at [748, 237] on icon "button" at bounding box center [750, 236] width 7 height 7
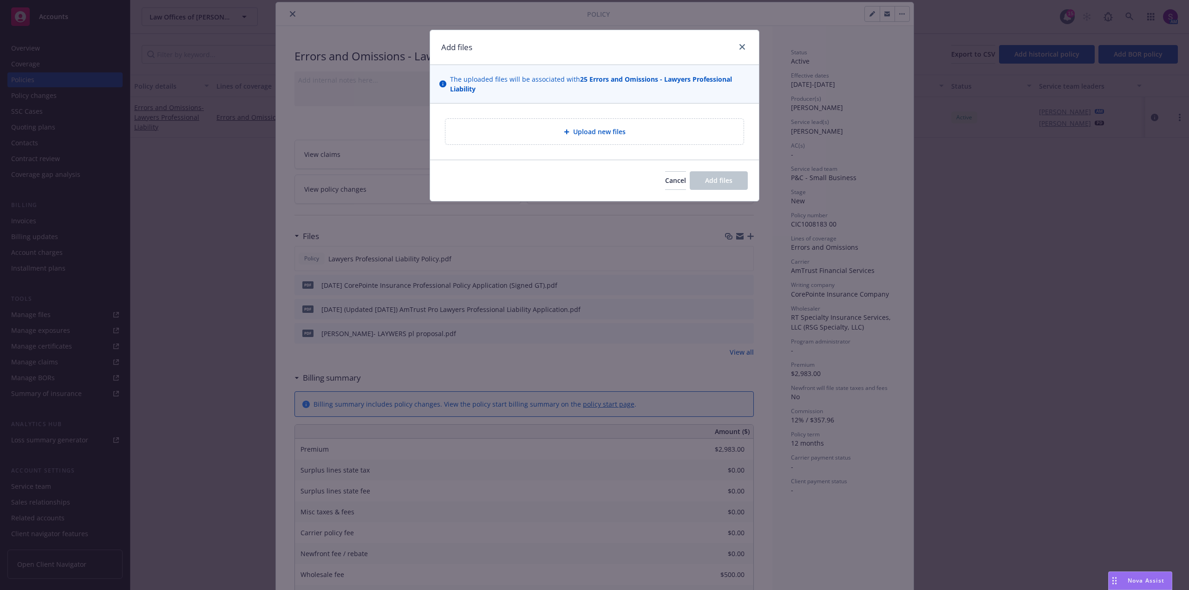
click at [572, 129] on div at bounding box center [568, 132] width 9 height 6
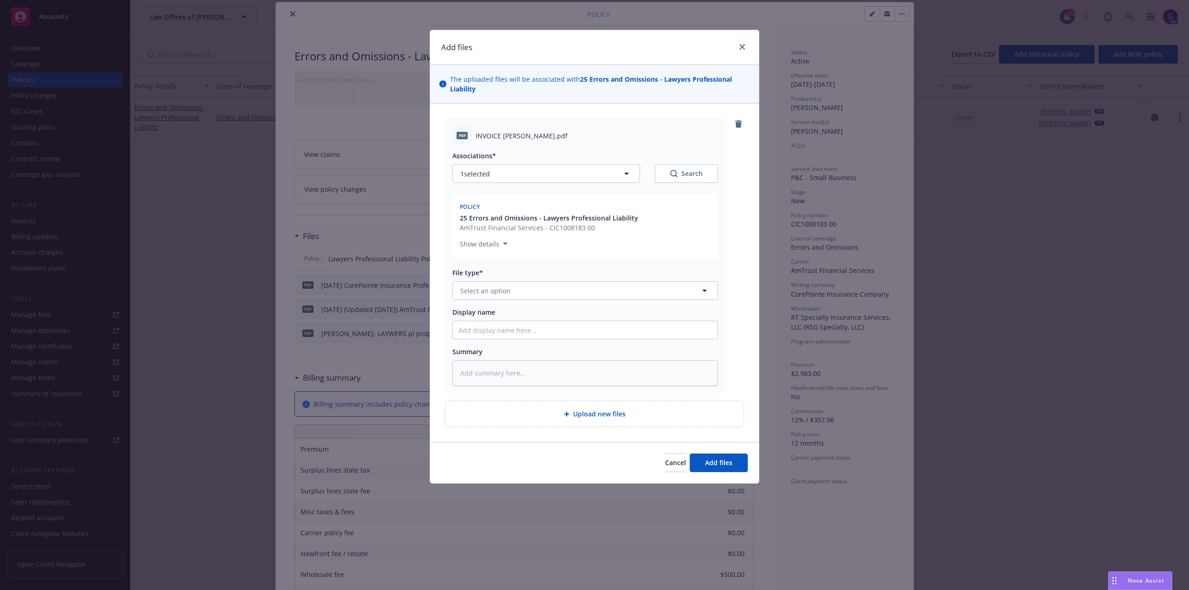
click at [494, 280] on div "File type* Select an option" at bounding box center [585, 284] width 266 height 32
click at [489, 290] on span "Select an option" at bounding box center [485, 291] width 50 height 10
type input "INVO"
click at [505, 345] on span "Invoice - Third Party" at bounding box center [494, 341] width 64 height 10
click at [479, 334] on input "Display name" at bounding box center [585, 330] width 265 height 18
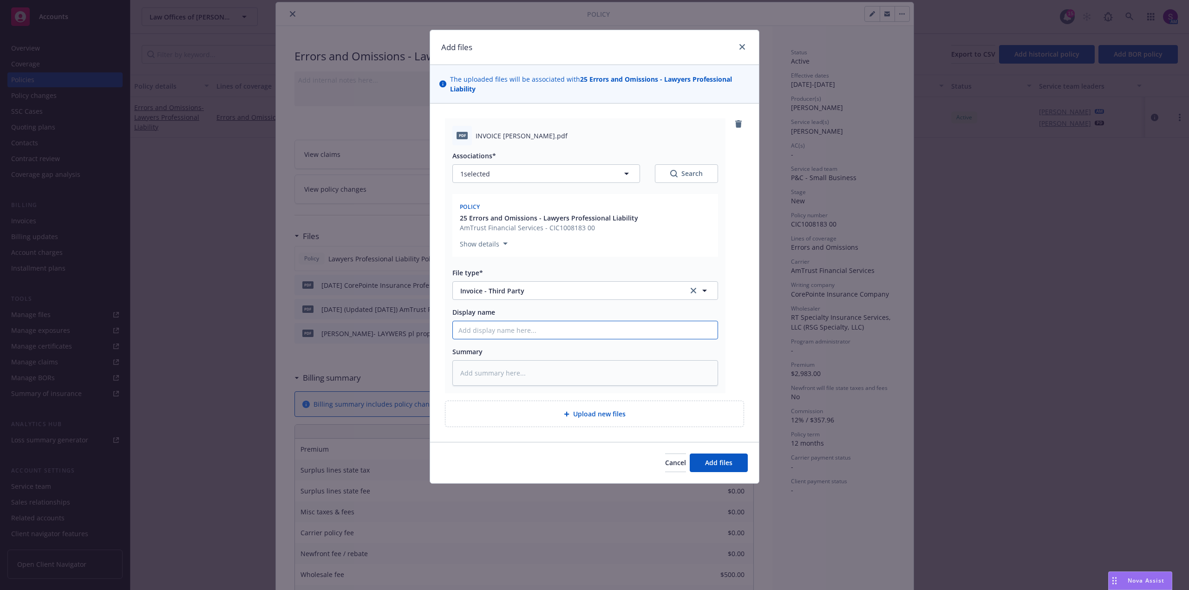
type textarea "x"
type input "l"
type textarea "x"
type input "lA"
type textarea "x"
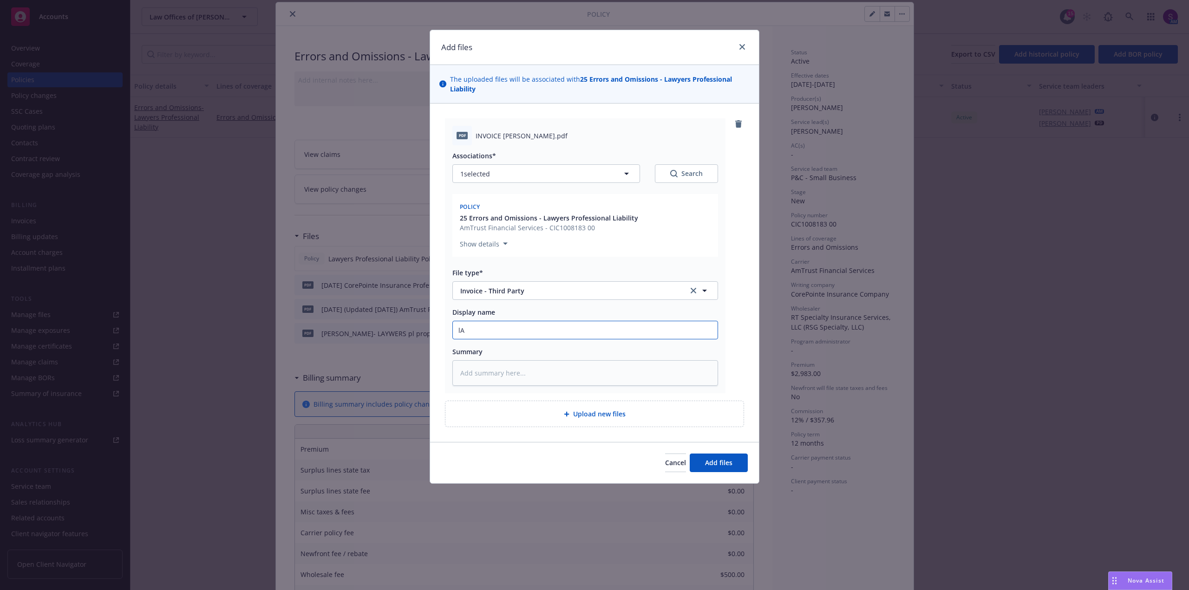
type input "lAW"
type textarea "x"
type input "lAWY"
type textarea "x"
type input "lAWYE"
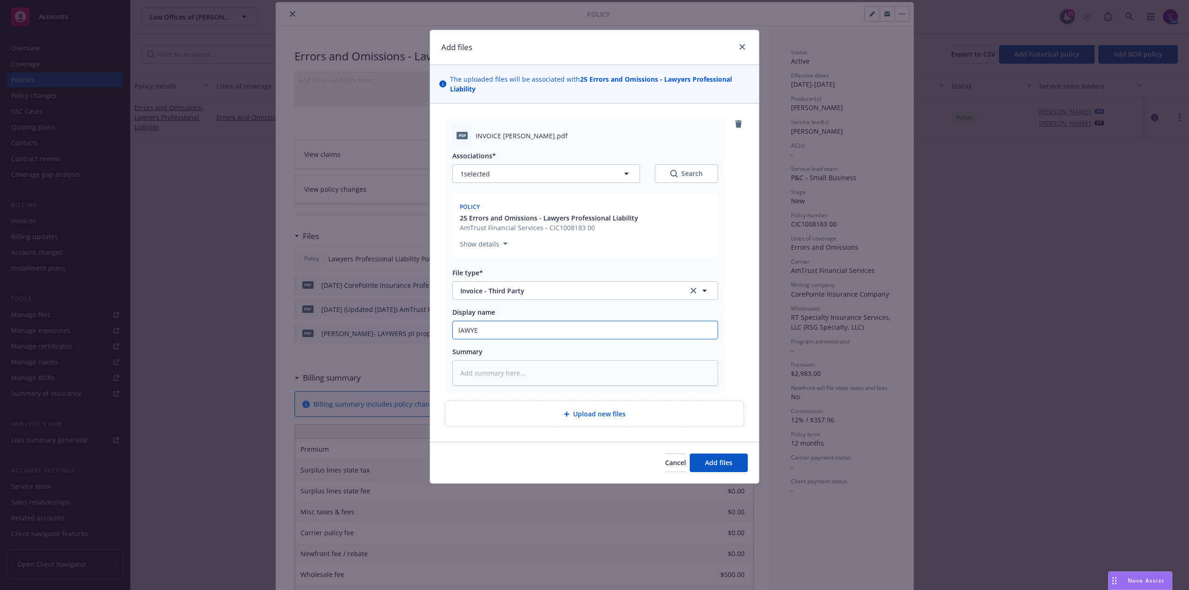
type textarea "x"
type input "lAWYER"
type textarea "x"
type input "lAWYERS"
type textarea "x"
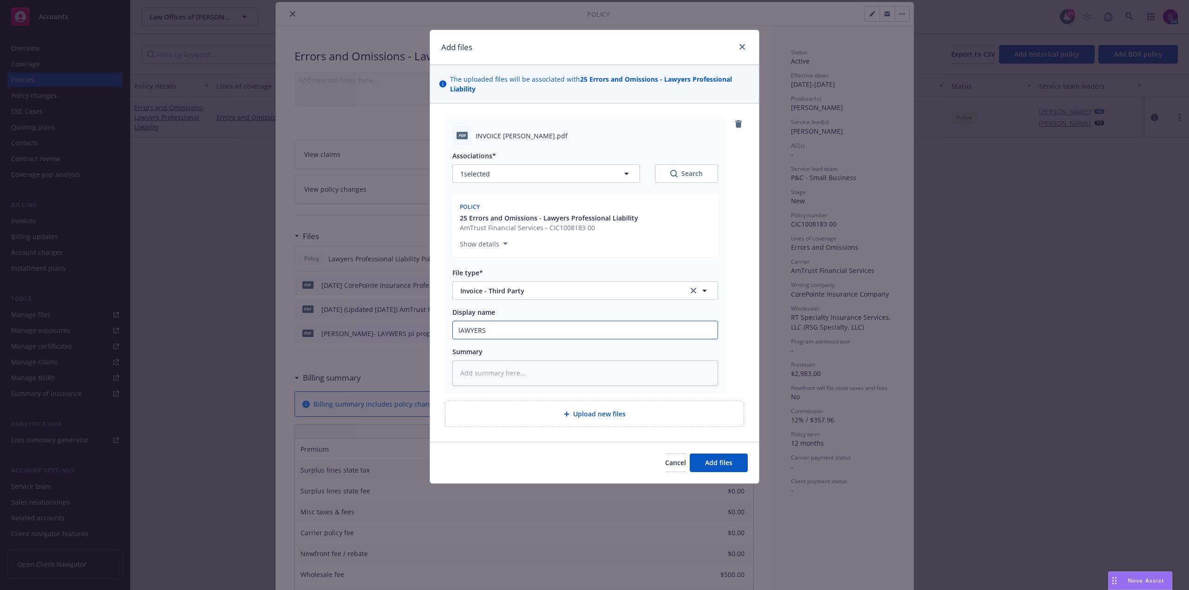
type input "lAWYERS"
type textarea "x"
type input "lAWYERS p"
type textarea "x"
type input "lAWYERS pR"
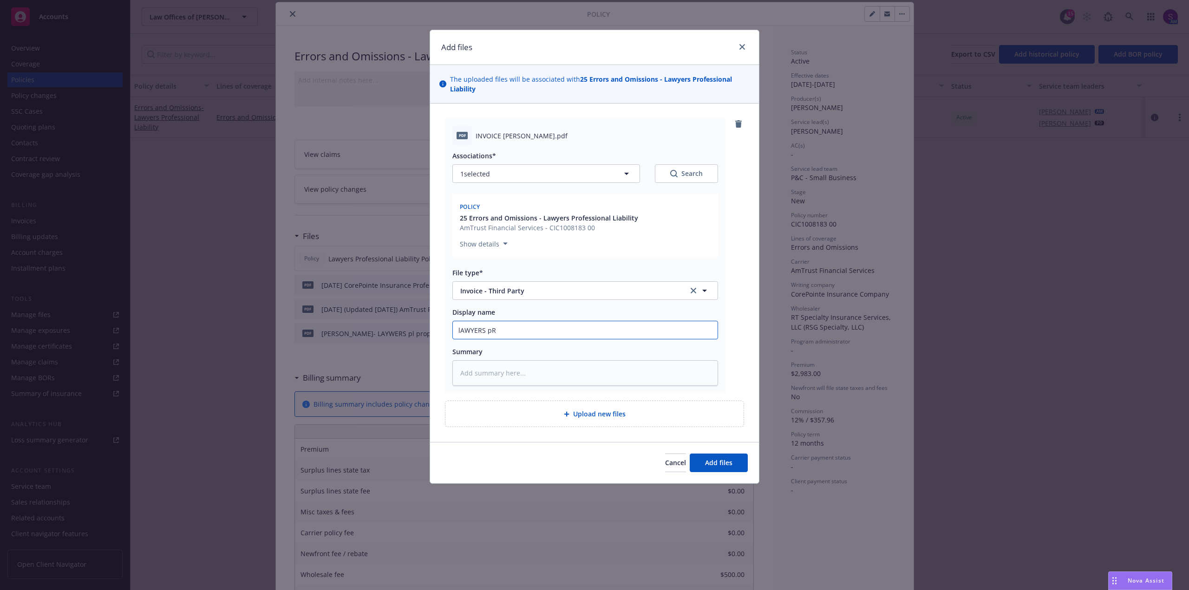
type textarea "x"
type input "lAWYERS pRO"
type textarea "x"
type input "lAWYERS pROF"
type textarea "x"
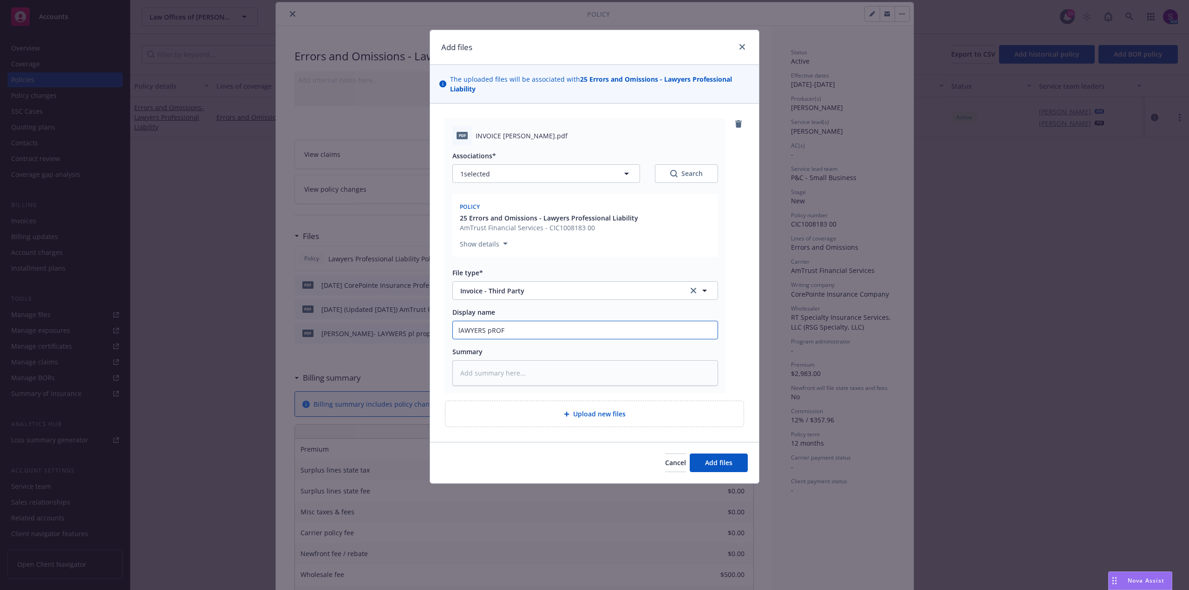
type input "lAWYERS pROFE"
type textarea "x"
type input "lAWYERS pROFES"
type textarea "x"
type input "lAWYERS pROFESS"
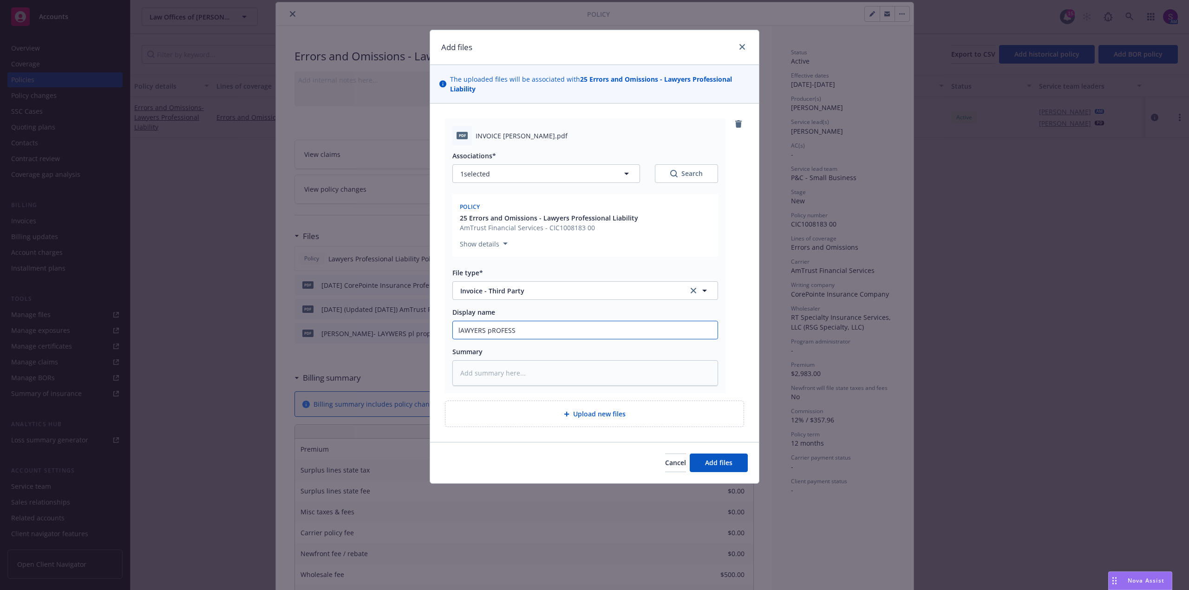
type textarea "x"
type input "lAWYERS pROFESSI"
type textarea "x"
type input "lAWYERS [DEMOGRAPHIC_DATA]"
type textarea "x"
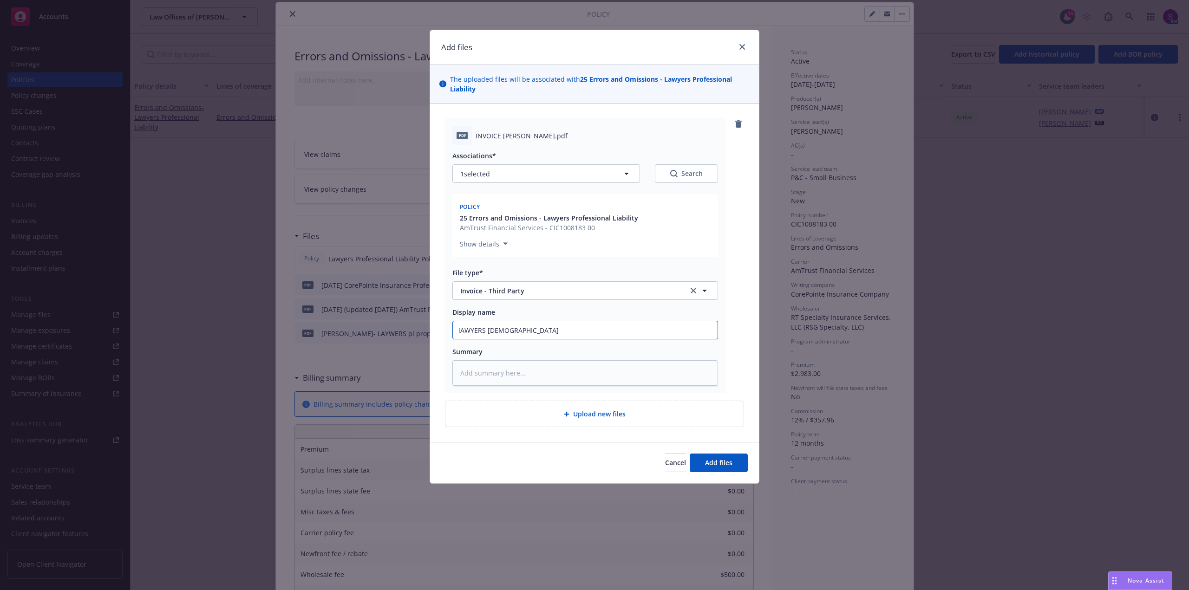
type input "lAWYERS pROFESSION"
type textarea "x"
type input "lAWYERS [DEMOGRAPHIC_DATA]"
type textarea "x"
type input "lAWYERS pROFESSI"
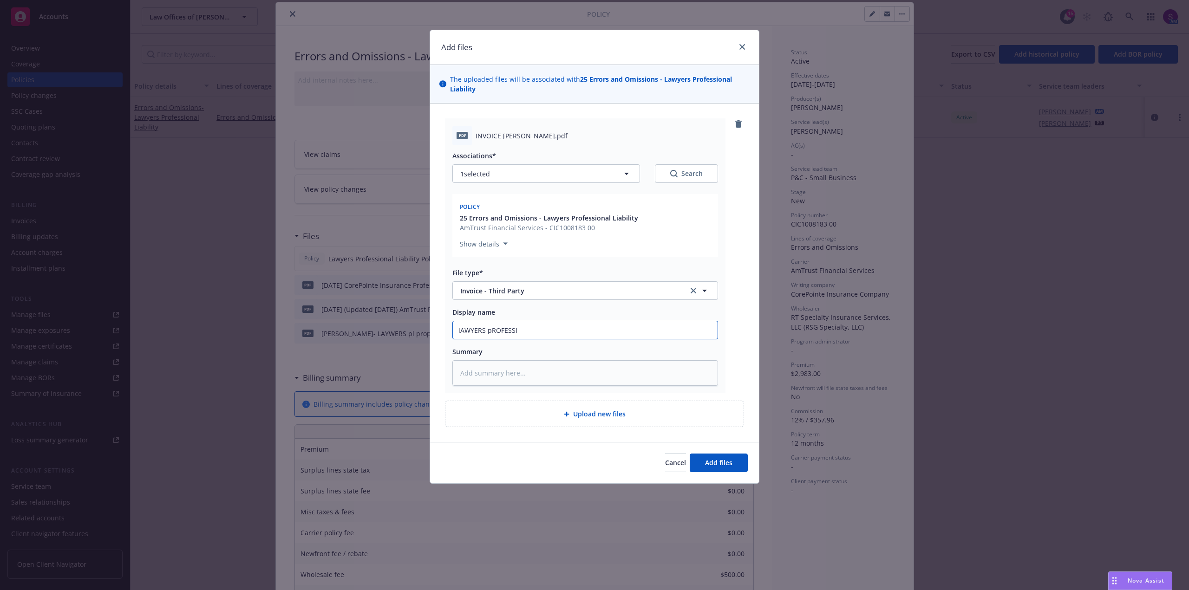
type textarea "x"
type input "lAWYERS pROFESS"
type textarea "x"
type input "lAWYERS pROFES"
type textarea "x"
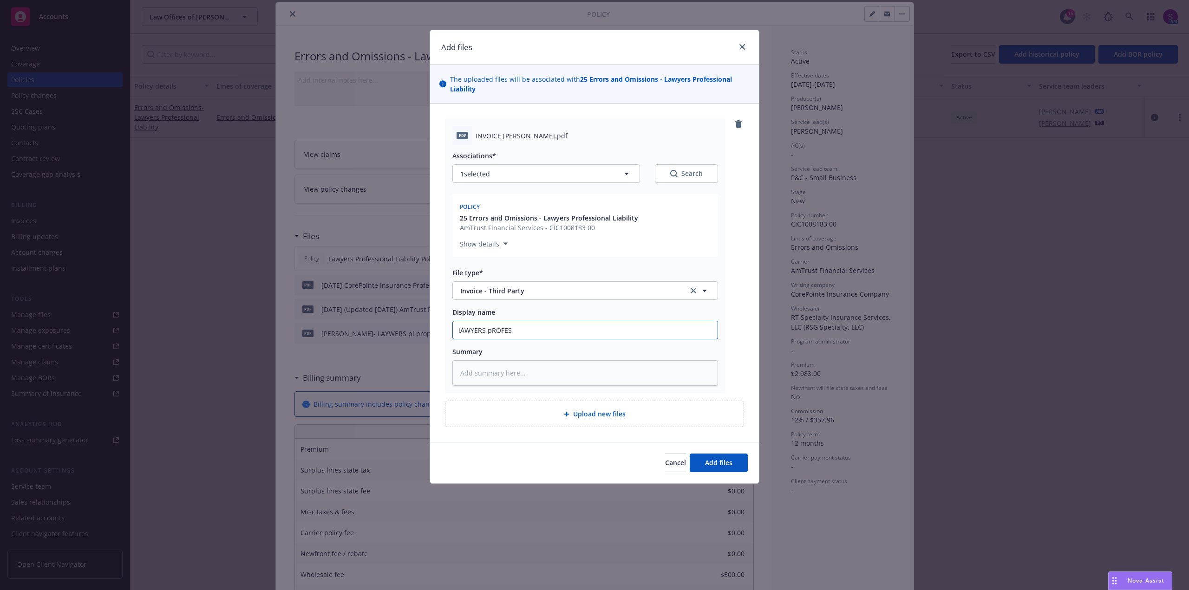
type input "lAWYERS pROFE"
type textarea "x"
type input "lAWYERS pROF"
type textarea "x"
type input "lAWYERS pRO"
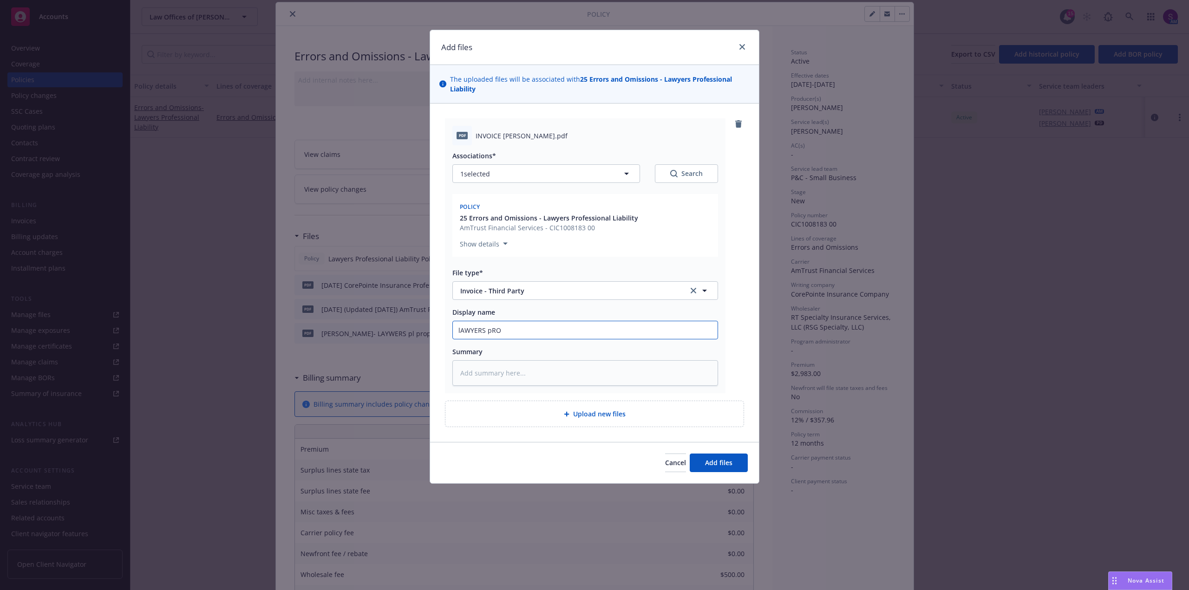
type textarea "x"
type input "lAWYERS pR"
type textarea "x"
type input "lAWYERS p"
type textarea "x"
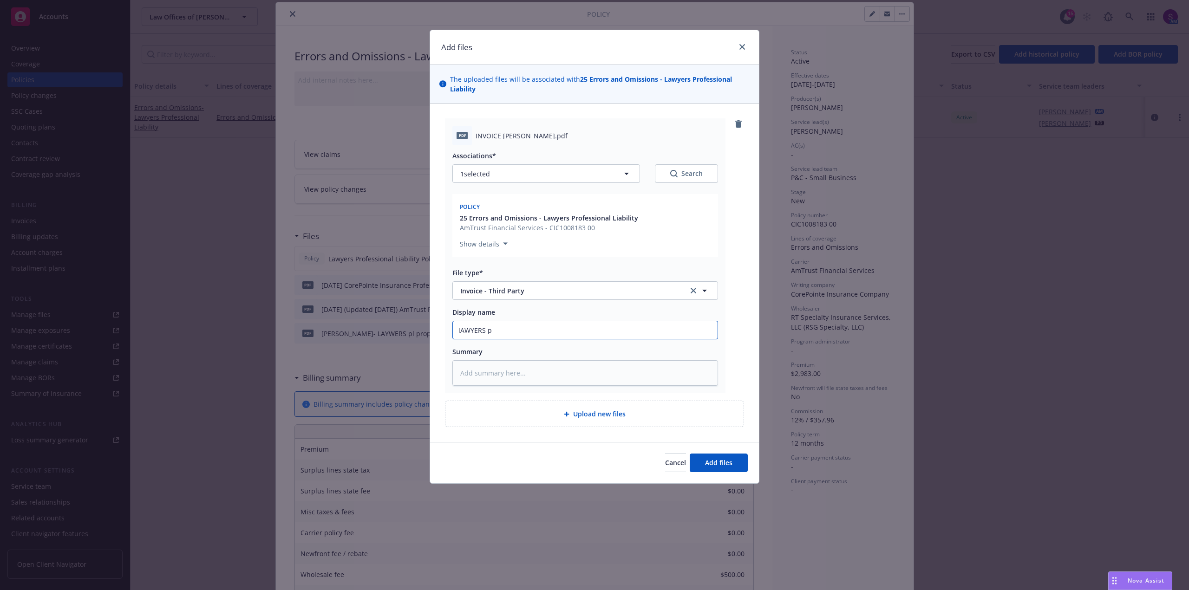
type input "lAWYERS"
type textarea "x"
type input "lAWYERS"
type textarea "x"
type input "lAWYER"
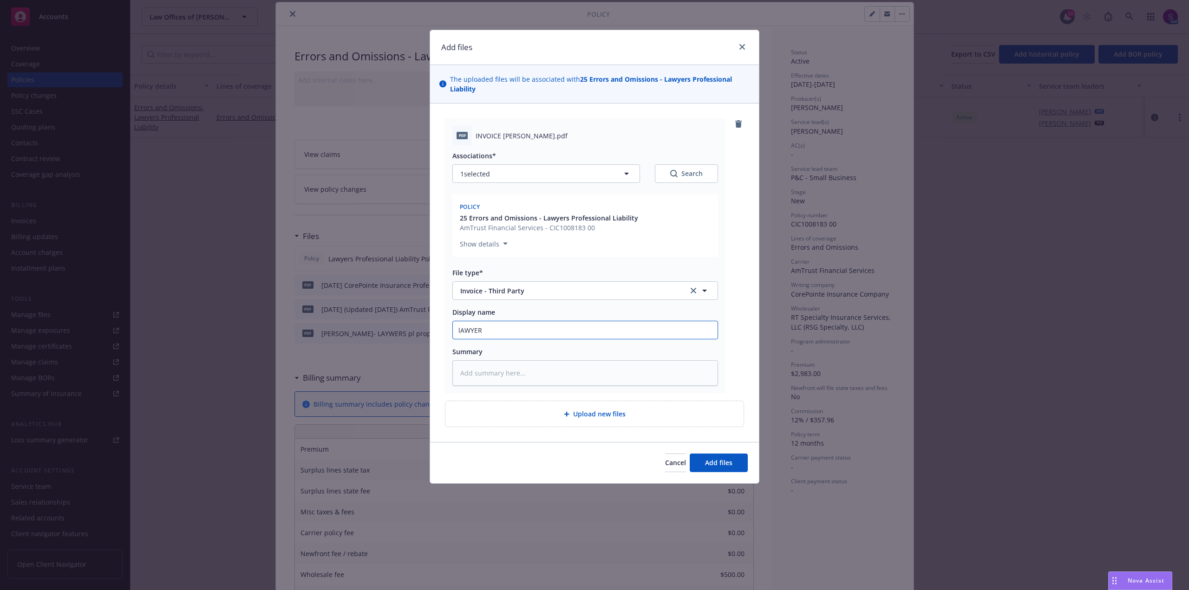
type textarea "x"
type input "lAWYE"
type textarea "x"
type input "lAWY"
type textarea "x"
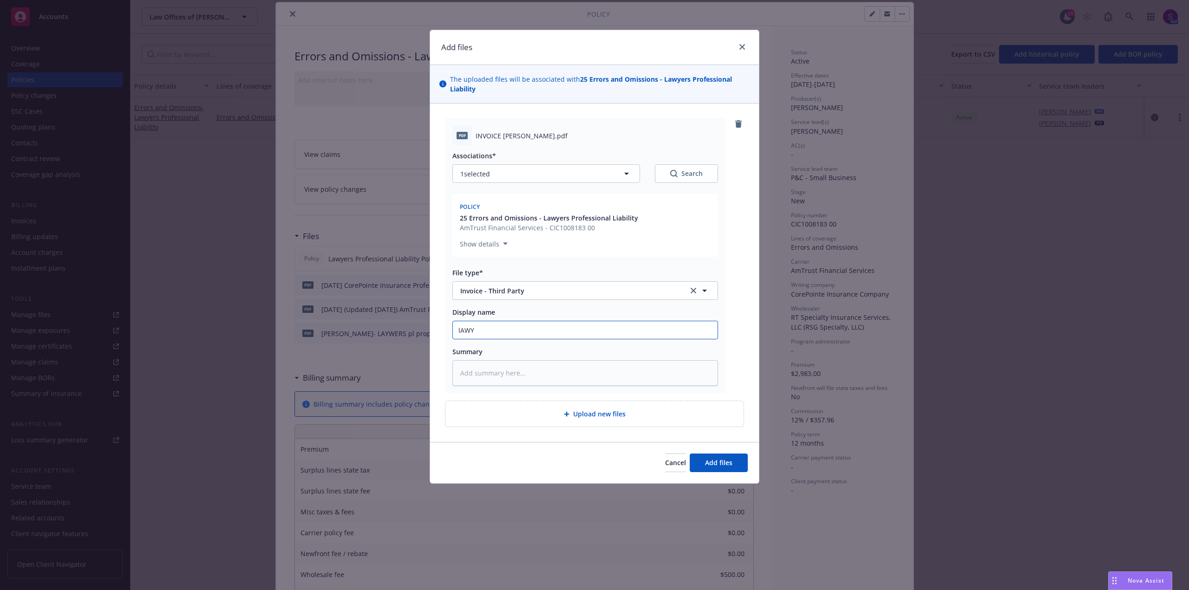
type input "lAW"
type textarea "x"
type input "lA"
type textarea "x"
type input "l"
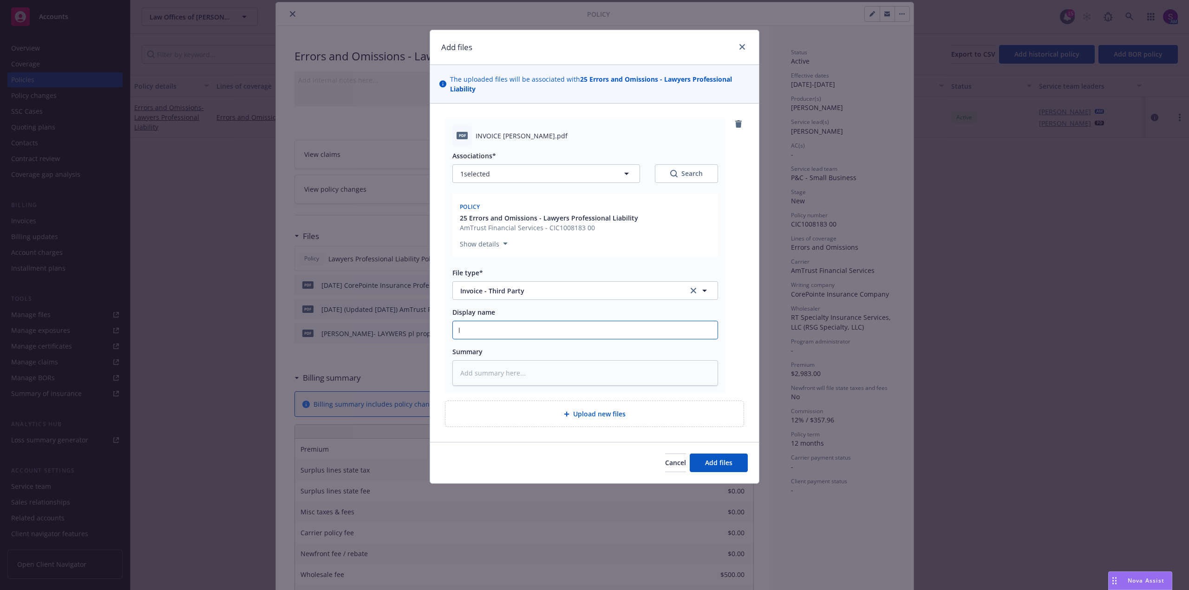
type textarea "x"
click at [726, 463] on span "Add files" at bounding box center [718, 462] width 27 height 9
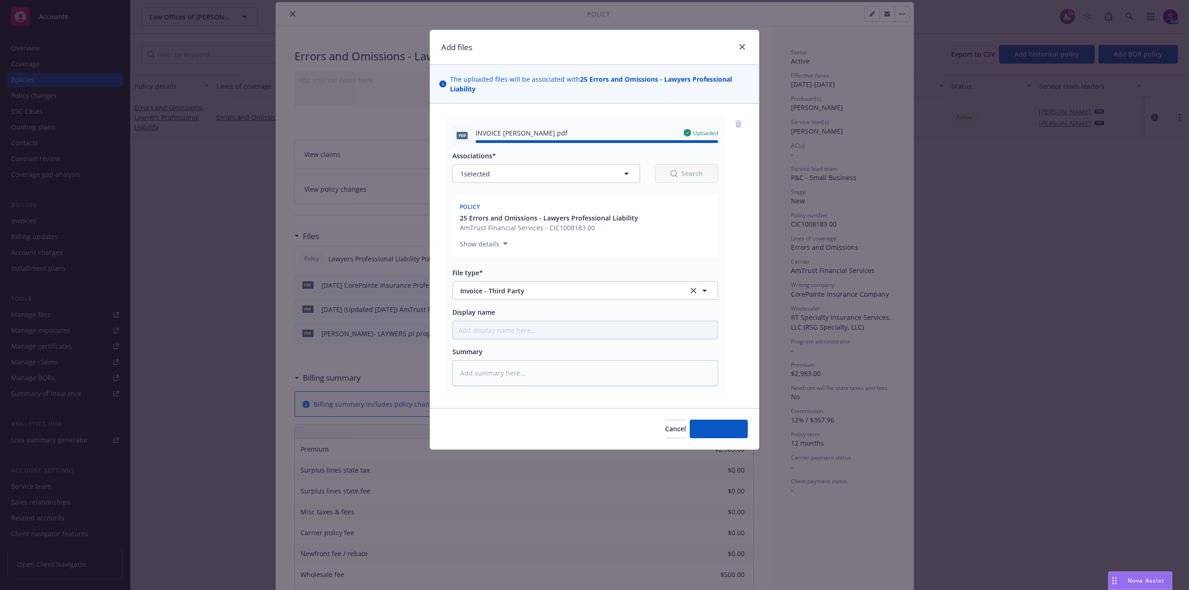
type textarea "x"
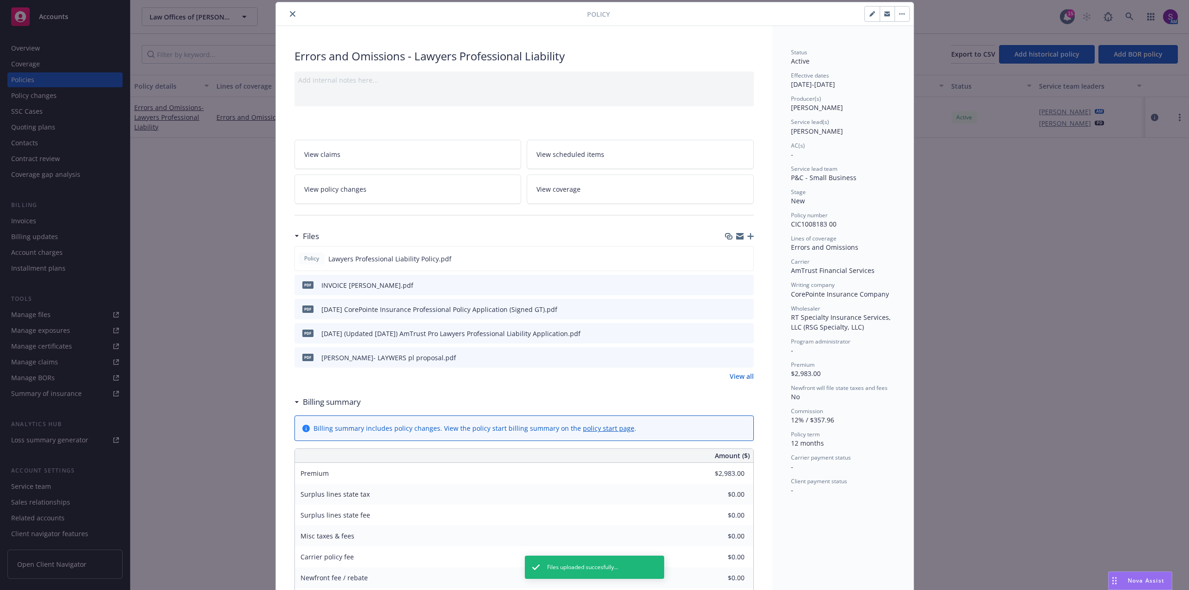
click at [290, 15] on icon "close" at bounding box center [293, 14] width 6 height 6
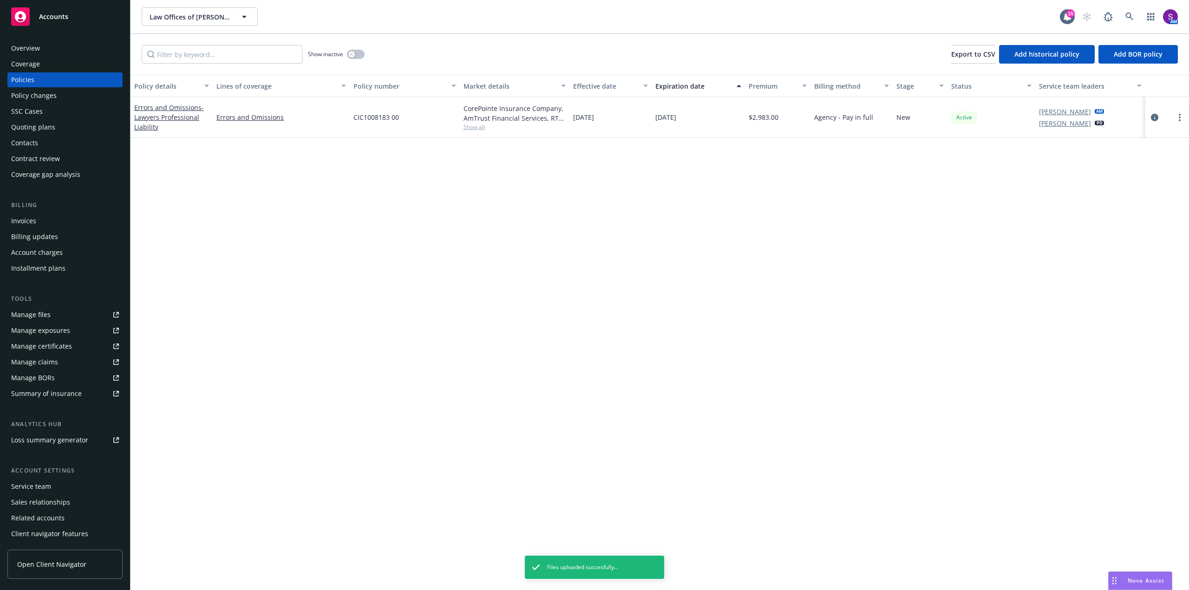
click at [35, 223] on div "Invoices" at bounding box center [23, 221] width 25 height 15
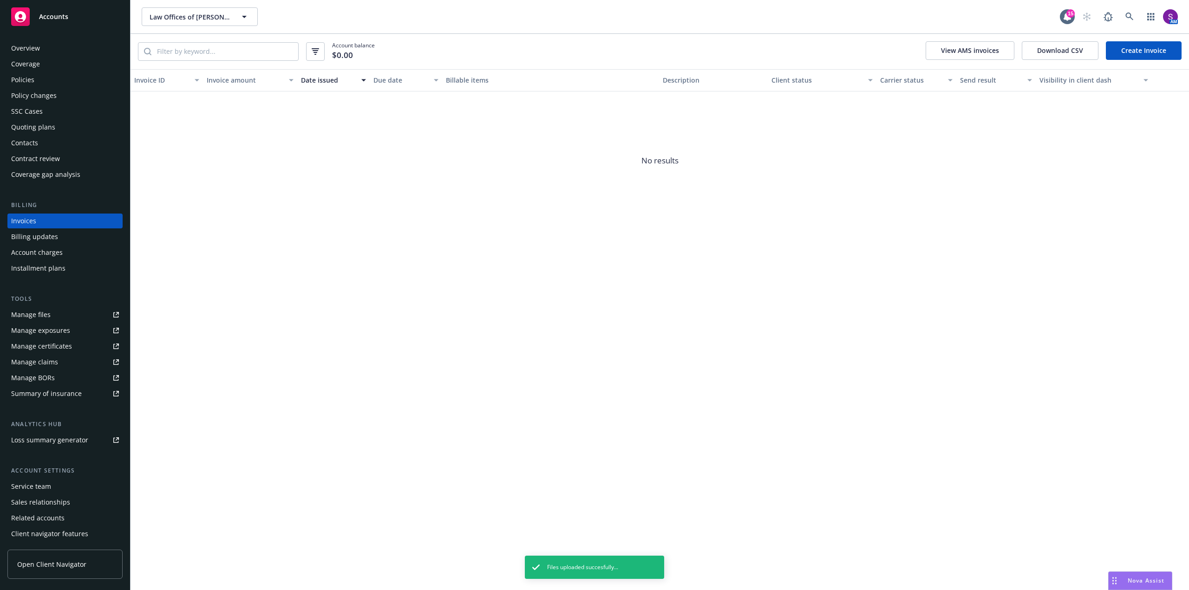
click at [1140, 57] on link "Create Invoice" at bounding box center [1144, 50] width 76 height 19
